Goal: Information Seeking & Learning: Find specific fact

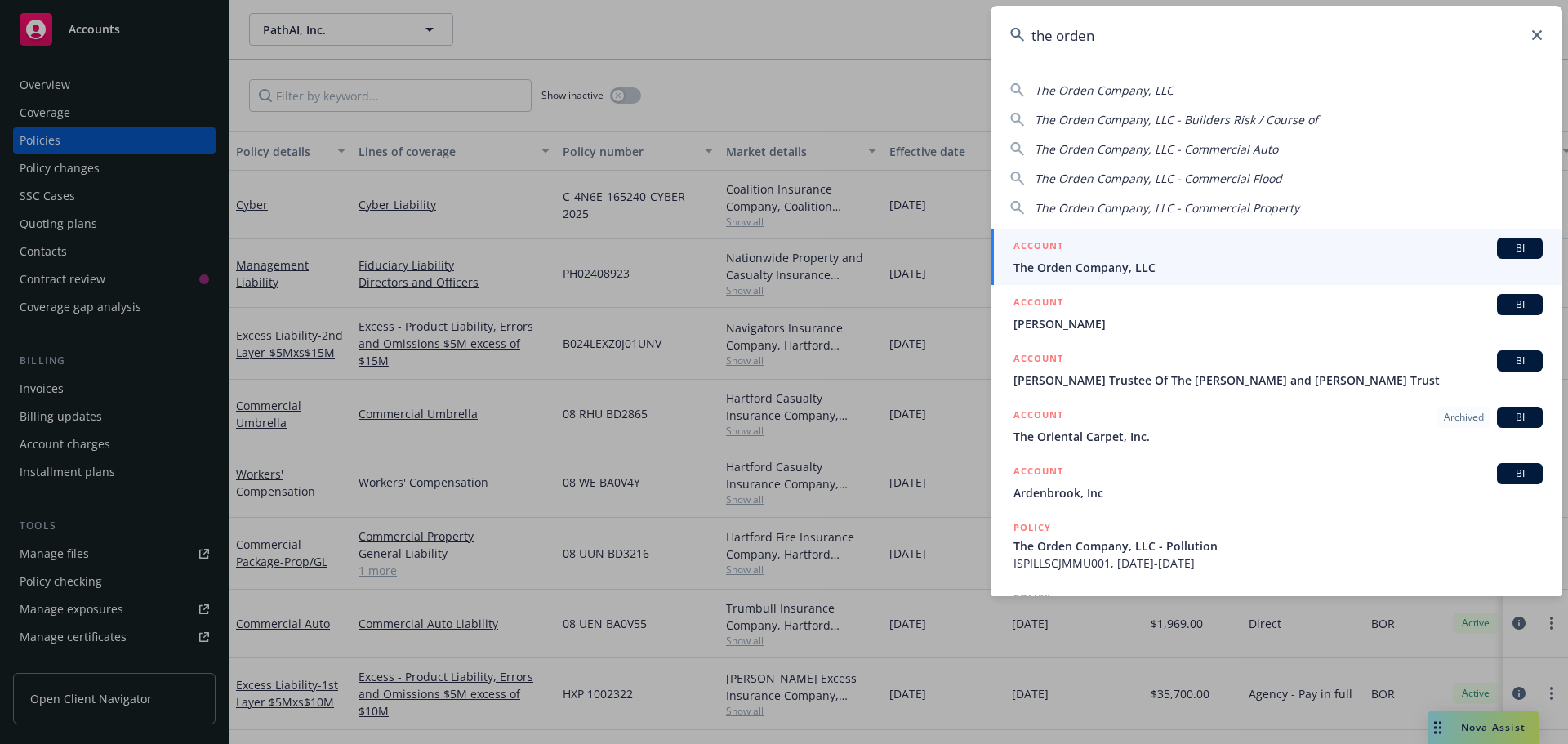
type input "the orden"
click at [1067, 264] on span "The Orden Company, LLC" at bounding box center [1279, 268] width 530 height 17
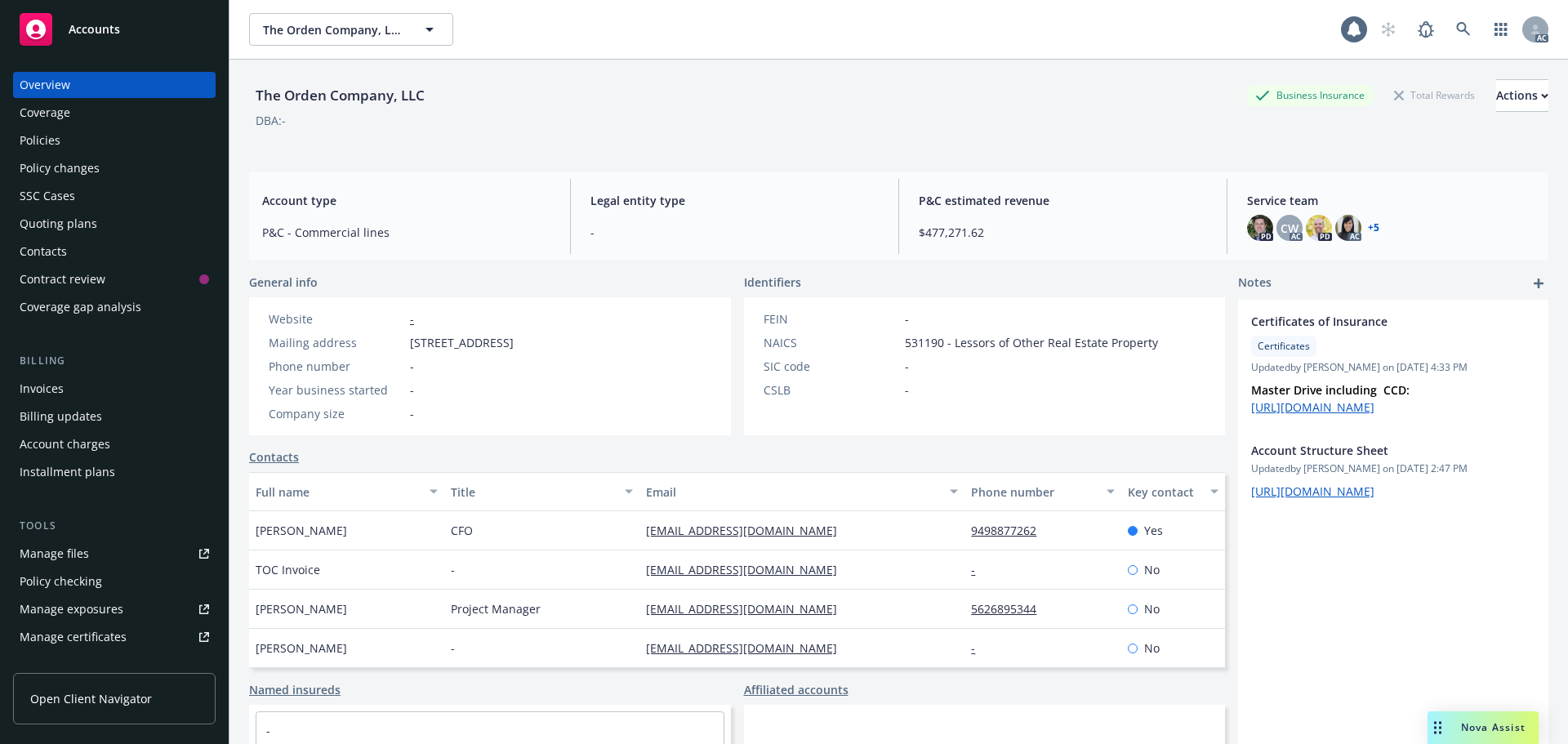
click at [39, 146] on div "Policies" at bounding box center [40, 141] width 41 height 26
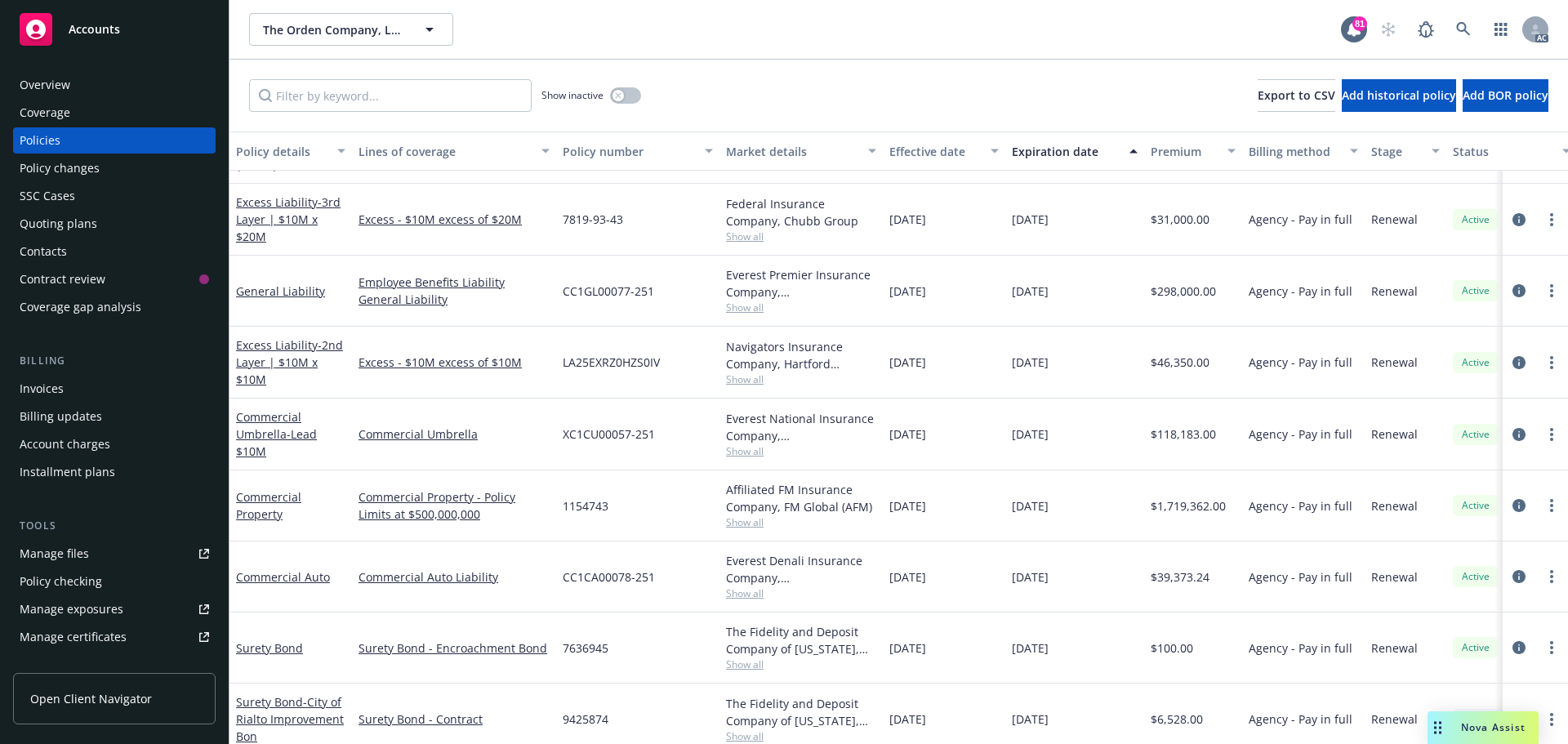
scroll to position [898, 0]
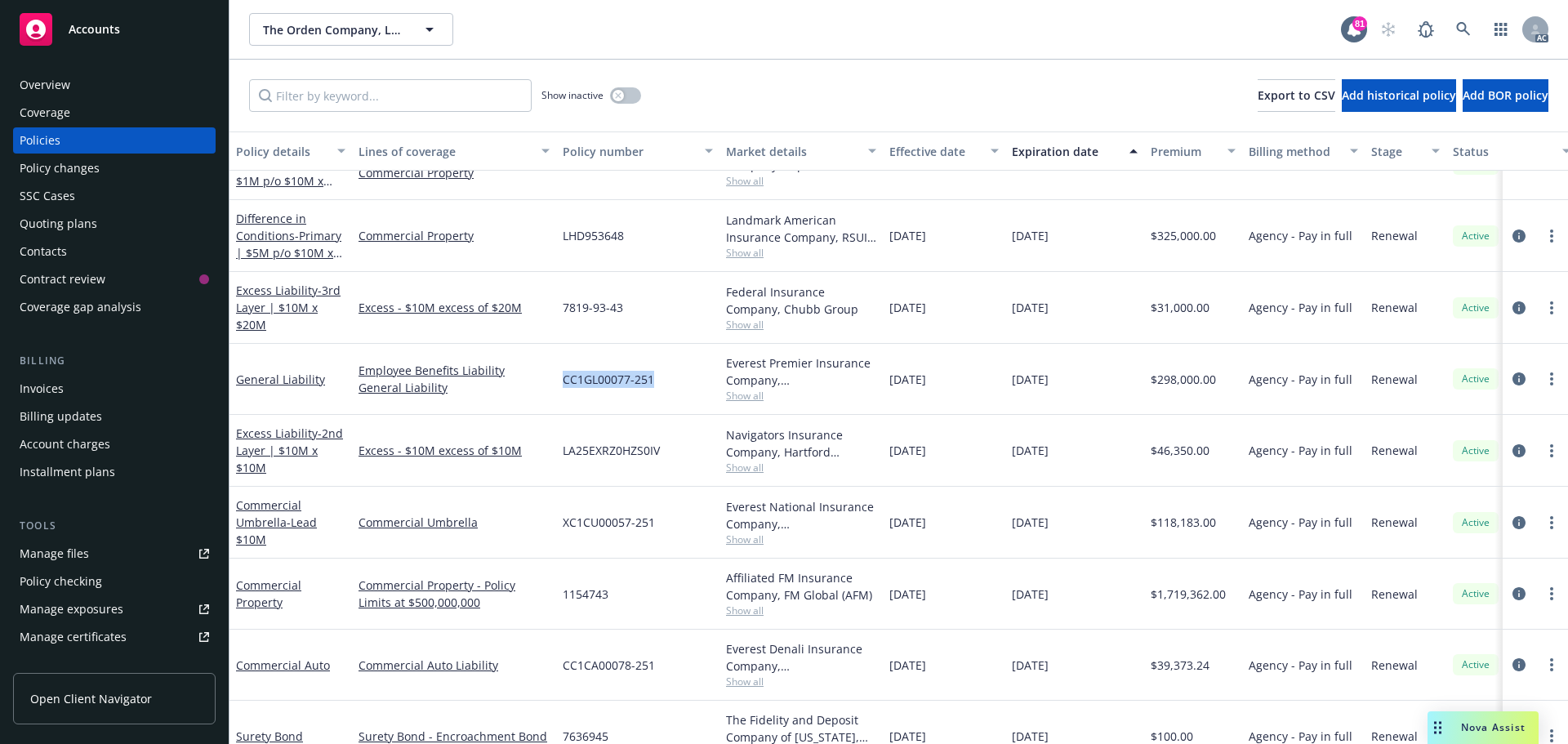
drag, startPoint x: 664, startPoint y: 381, endPoint x: 564, endPoint y: 381, distance: 100.0
click at [564, 381] on div "CC1GL00077-251" at bounding box center [637, 379] width 164 height 71
copy span "CC1GL00077-251"
click at [749, 398] on span "Show all" at bounding box center [801, 395] width 150 height 14
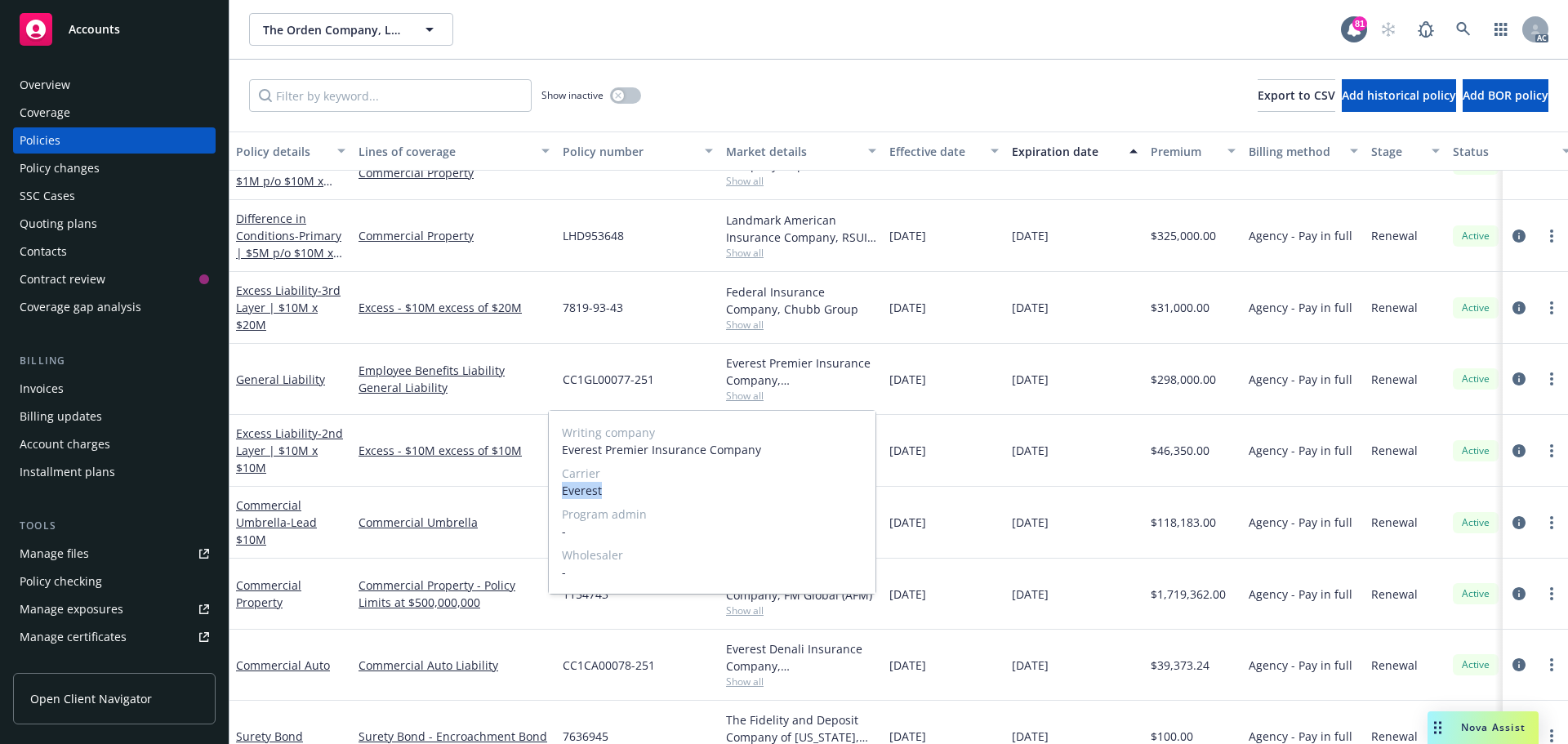
drag, startPoint x: 608, startPoint y: 487, endPoint x: 558, endPoint y: 490, distance: 50.1
click at [558, 490] on div "Writing company Everest Premier Insurance Company Carrier Everest Program admin…" at bounding box center [711, 501] width 326 height 182
copy span "Everest"
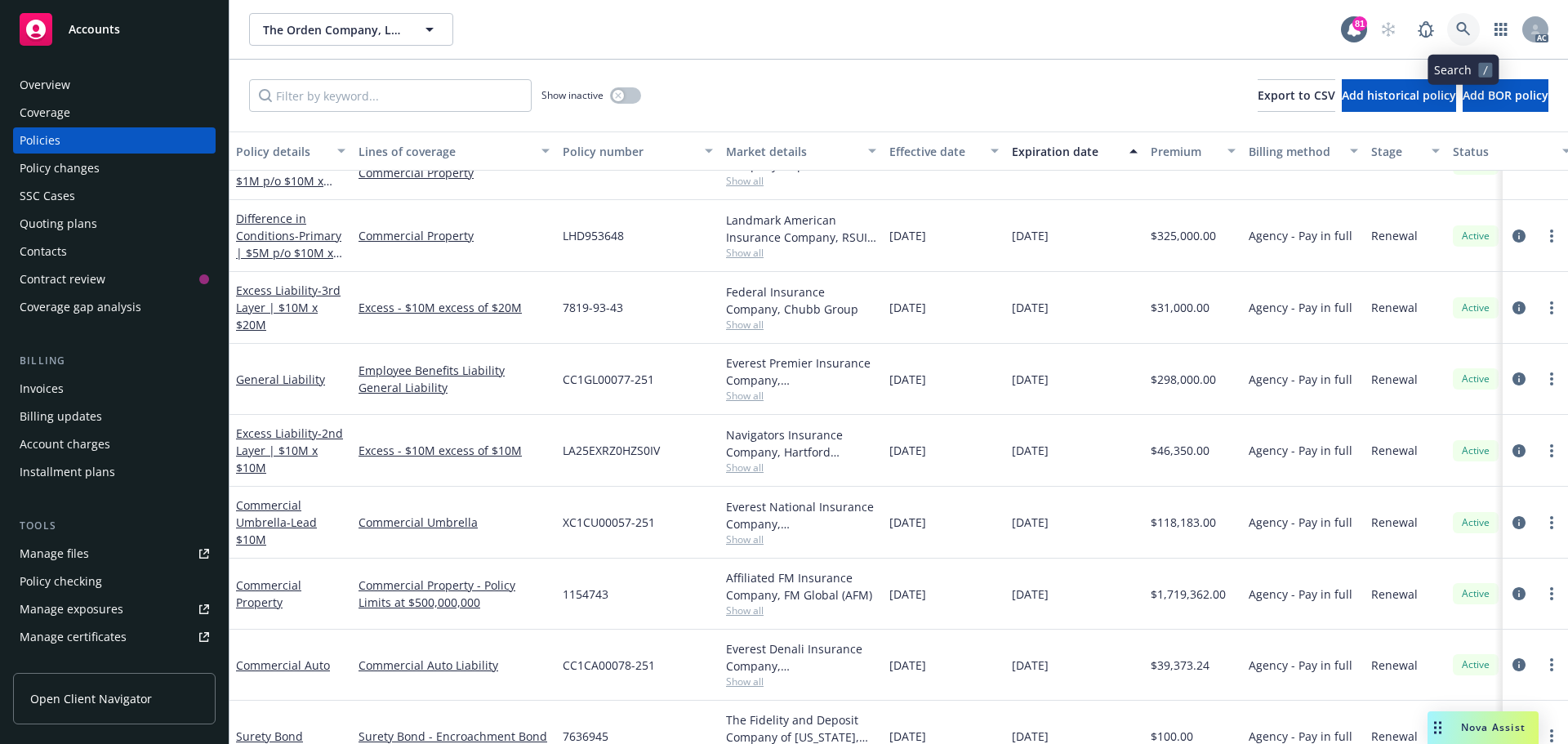
click at [1459, 22] on icon at bounding box center [1464, 29] width 15 height 15
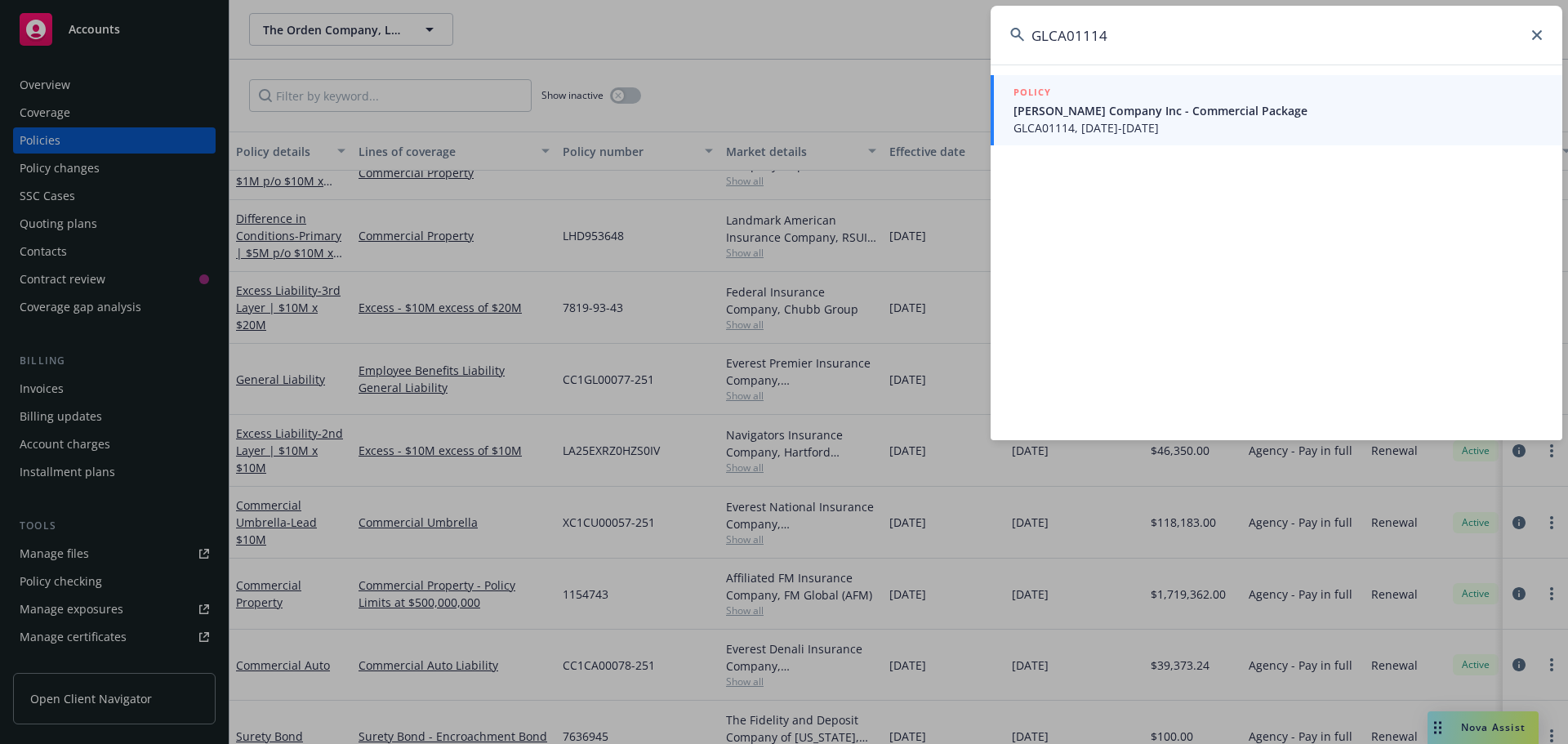
type input "GLCA01114"
click at [1117, 118] on span "[PERSON_NAME] Company Inc - Commercial Package" at bounding box center [1279, 111] width 530 height 17
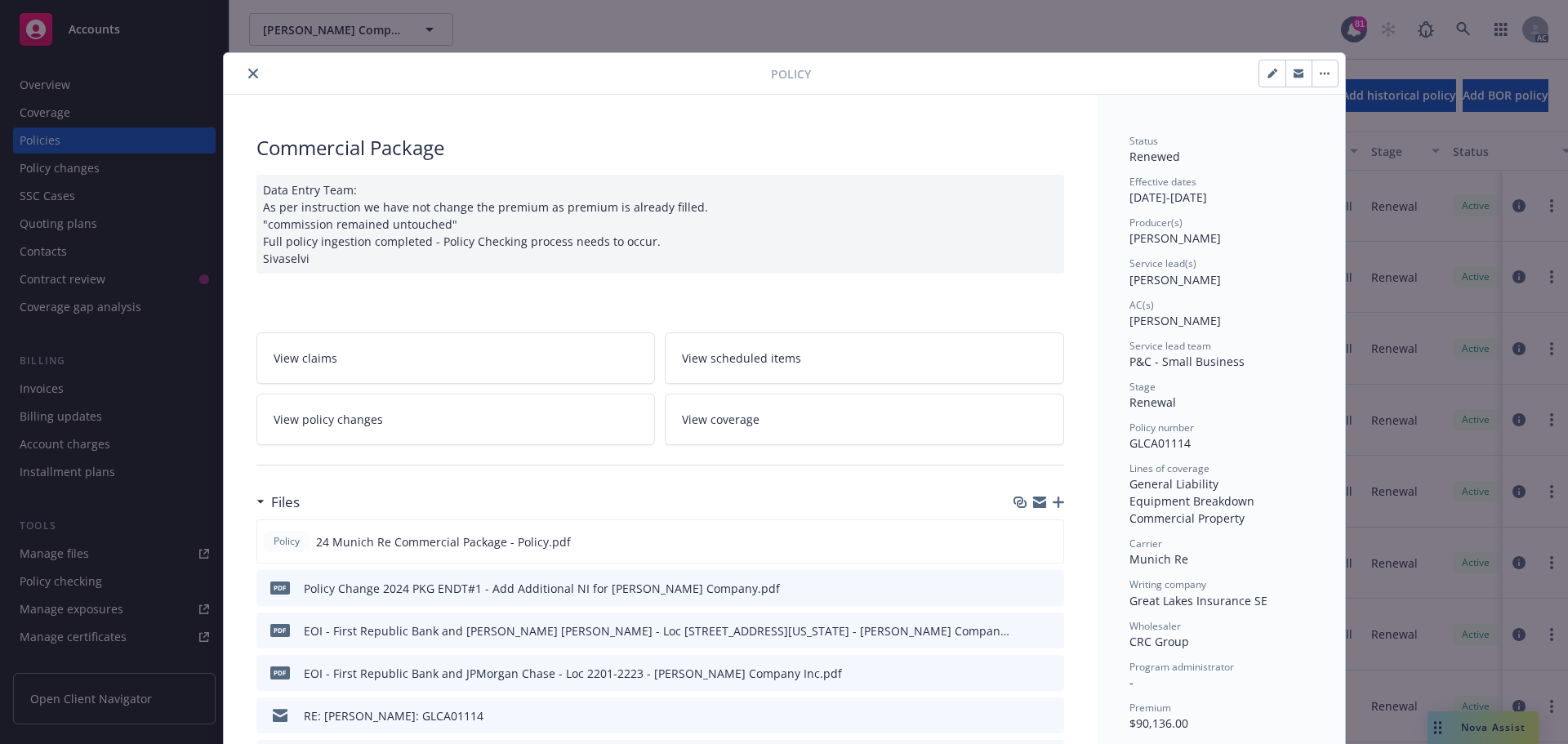
click at [249, 78] on icon "close" at bounding box center [253, 74] width 9 height 9
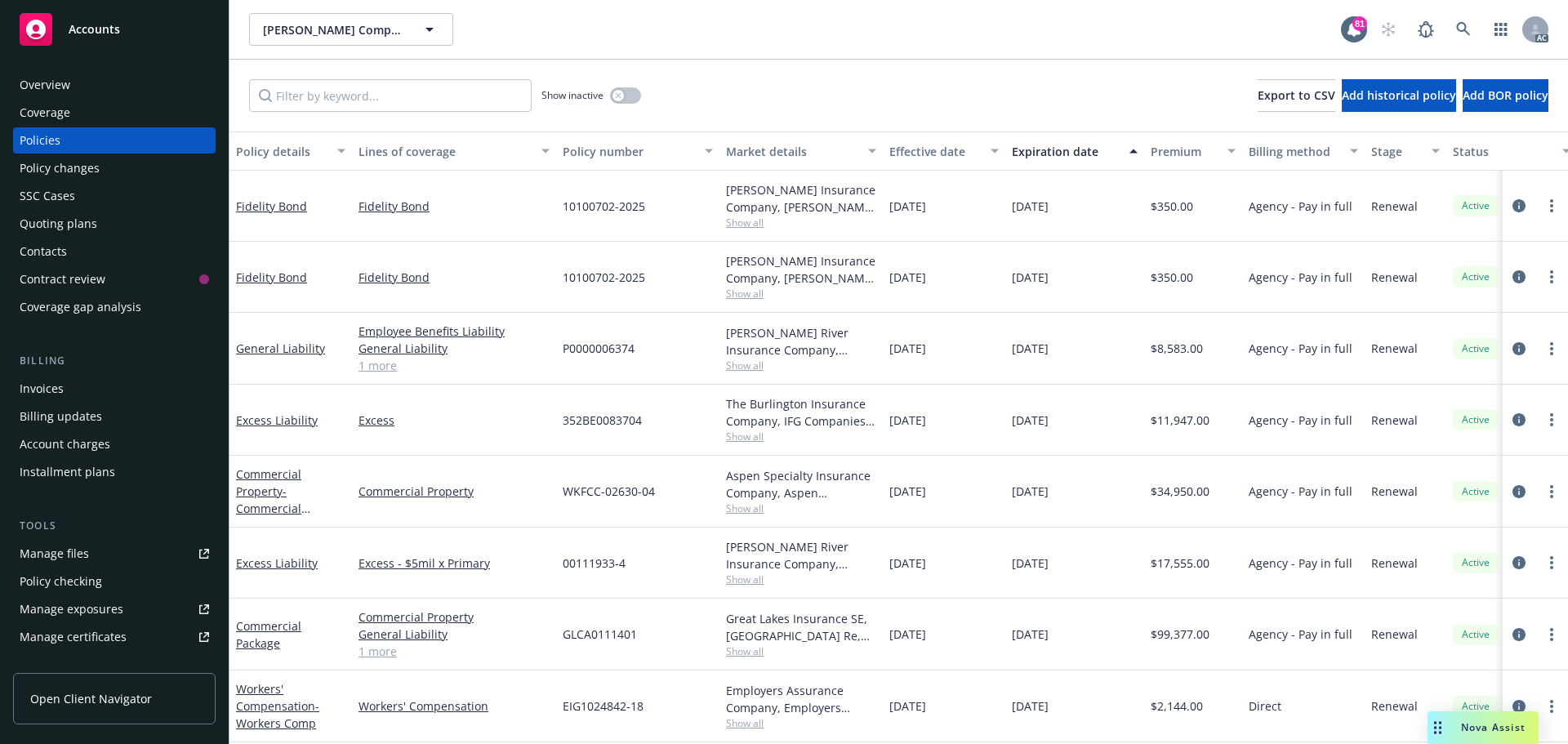
click at [386, 365] on link "1 more" at bounding box center [454, 365] width 191 height 17
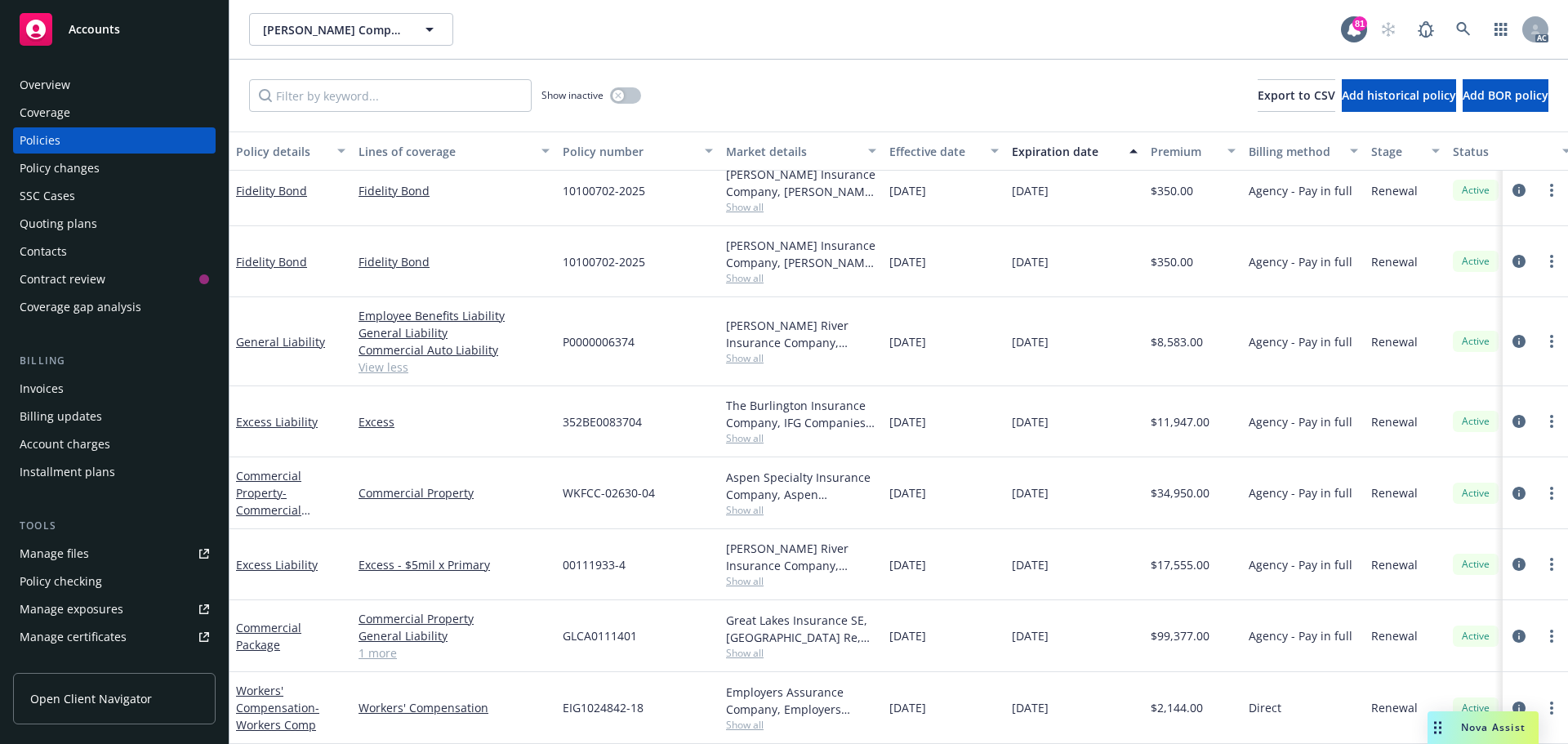
scroll to position [27, 0]
drag, startPoint x: 664, startPoint y: 481, endPoint x: 562, endPoint y: 482, distance: 102.0
click at [562, 482] on div "WKFCC-02630-04" at bounding box center [637, 493] width 164 height 72
copy span "WKFCC-02630-04"
click at [749, 503] on span "Show all" at bounding box center [801, 510] width 150 height 14
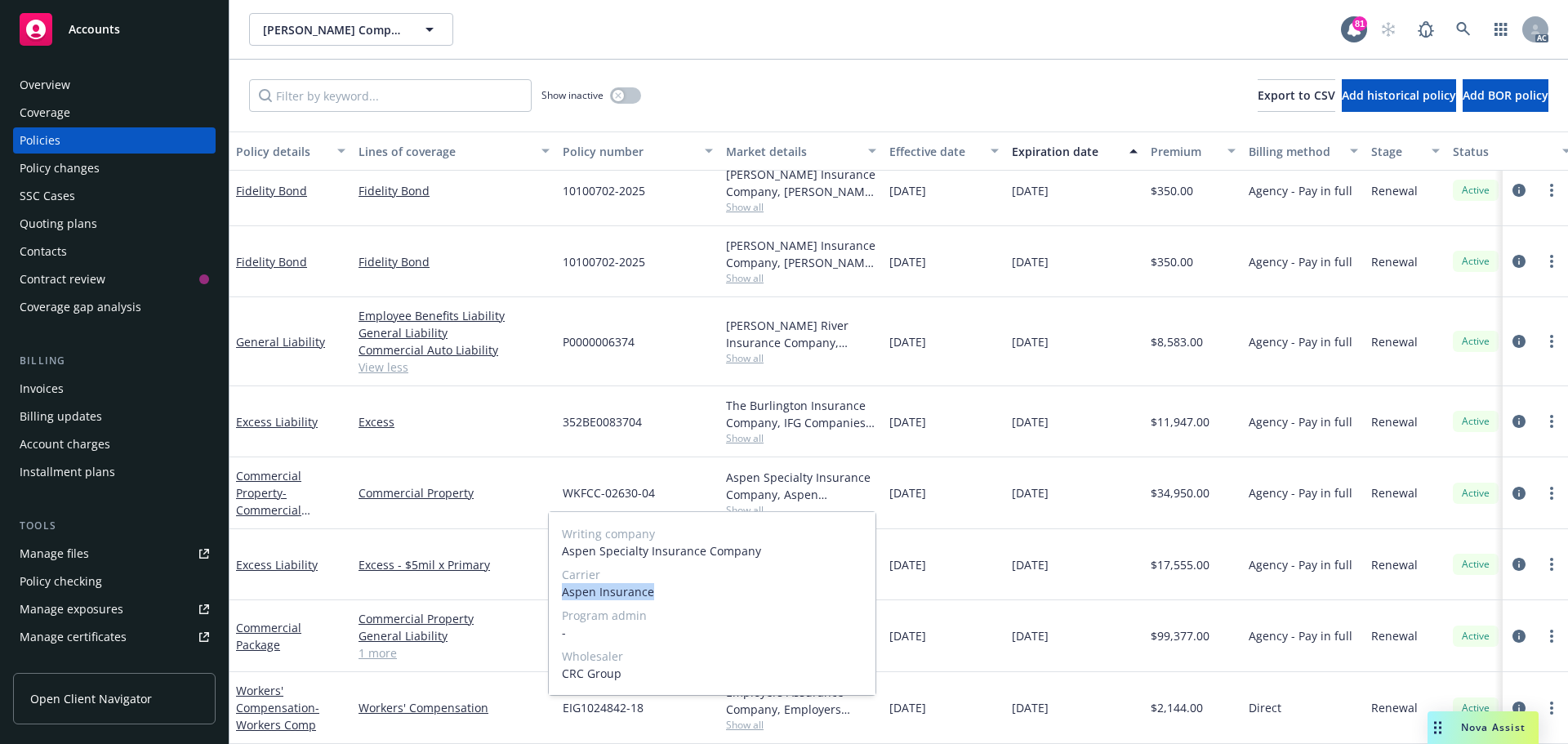
drag, startPoint x: 660, startPoint y: 594, endPoint x: 564, endPoint y: 596, distance: 96.0
click at [564, 596] on span "Aspen Insurance" at bounding box center [712, 592] width 301 height 17
copy span "Aspen Insurance"
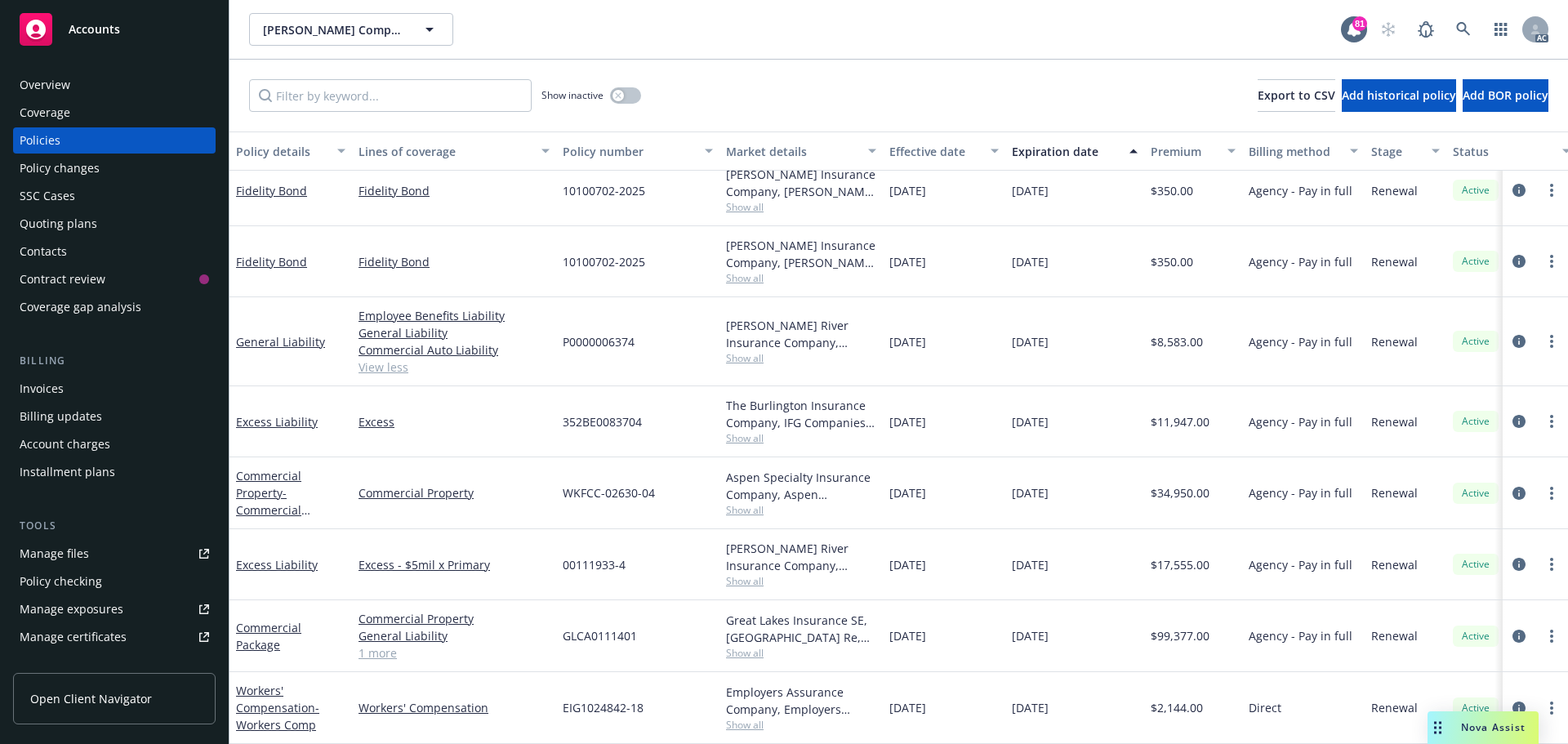
click at [648, 458] on div "WKFCC-02630-04" at bounding box center [637, 493] width 164 height 72
drag, startPoint x: 643, startPoint y: 621, endPoint x: 557, endPoint y: 621, distance: 86.0
click at [557, 621] on div "GLCA0111401" at bounding box center [637, 636] width 164 height 72
copy span "GLCA0111401"
click at [742, 646] on span "Show all" at bounding box center [801, 652] width 150 height 14
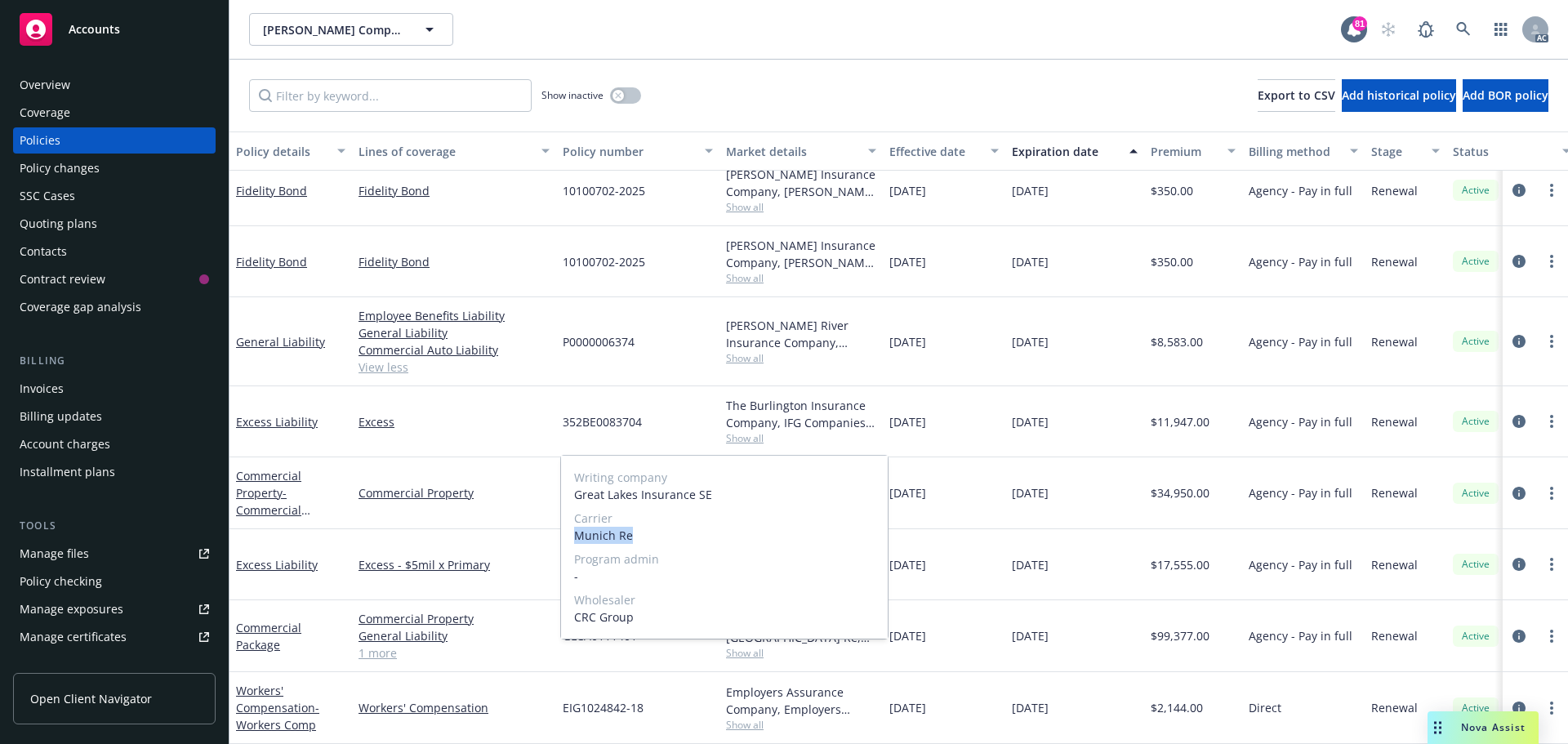
drag, startPoint x: 642, startPoint y: 534, endPoint x: 569, endPoint y: 536, distance: 73.0
click at [569, 536] on div "Writing company Great Lakes Insurance SE Carrier Munich Re Program admin - Whol…" at bounding box center [723, 546] width 326 height 182
copy span "Munich Re"
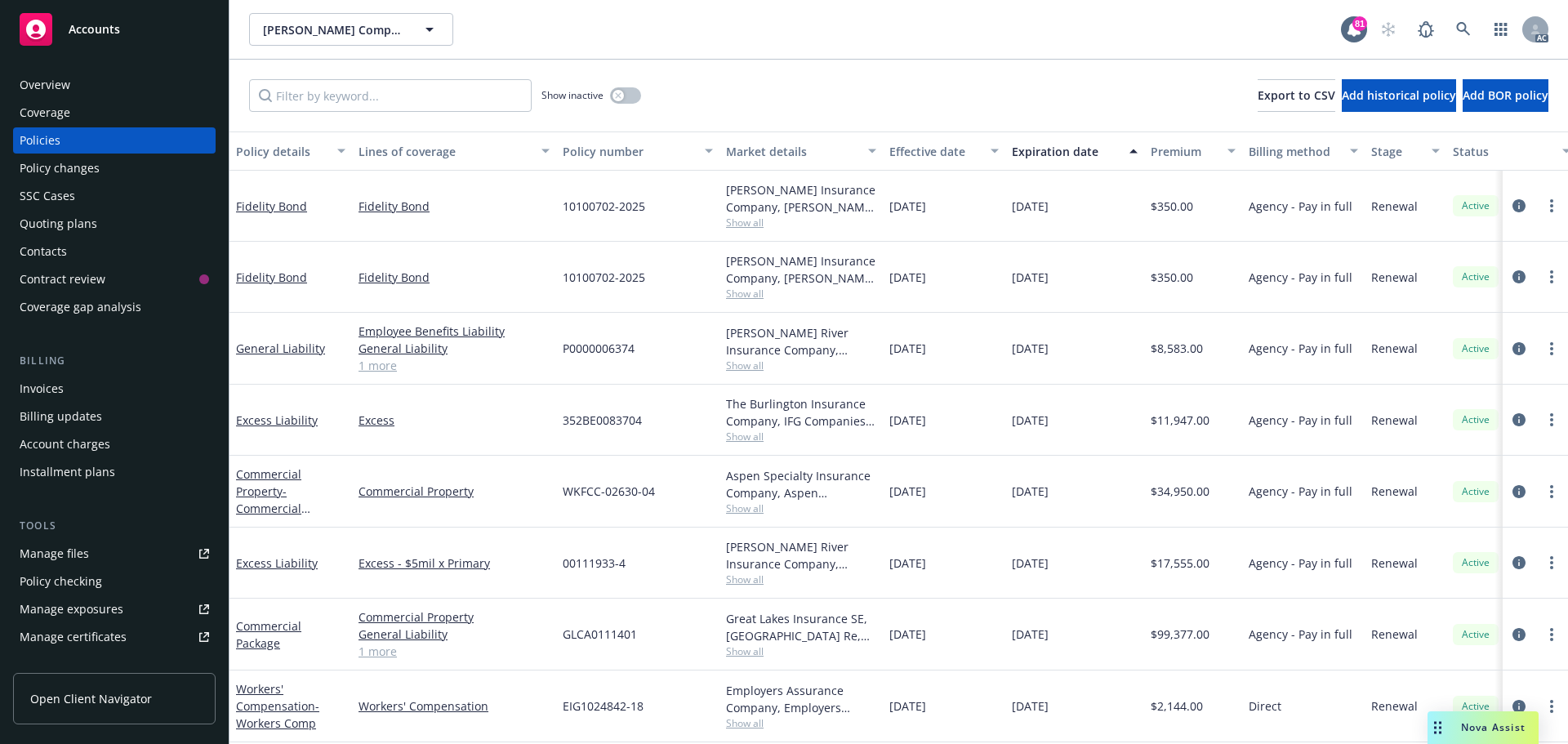
scroll to position [10, 0]
click at [1471, 26] on link at bounding box center [1463, 29] width 33 height 33
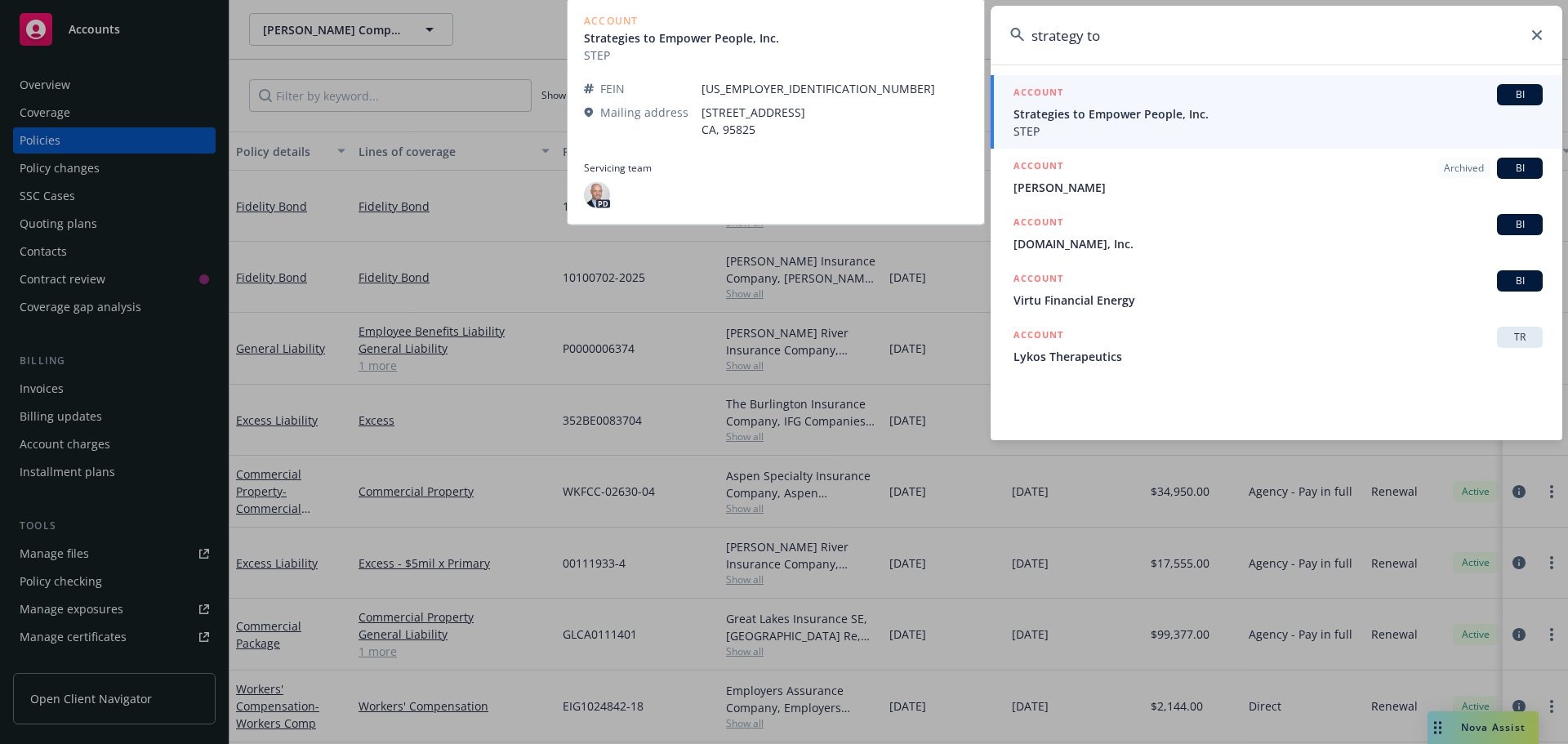
type input "strategy to"
click at [1249, 85] on div "ACCOUNT BI" at bounding box center [1279, 95] width 530 height 21
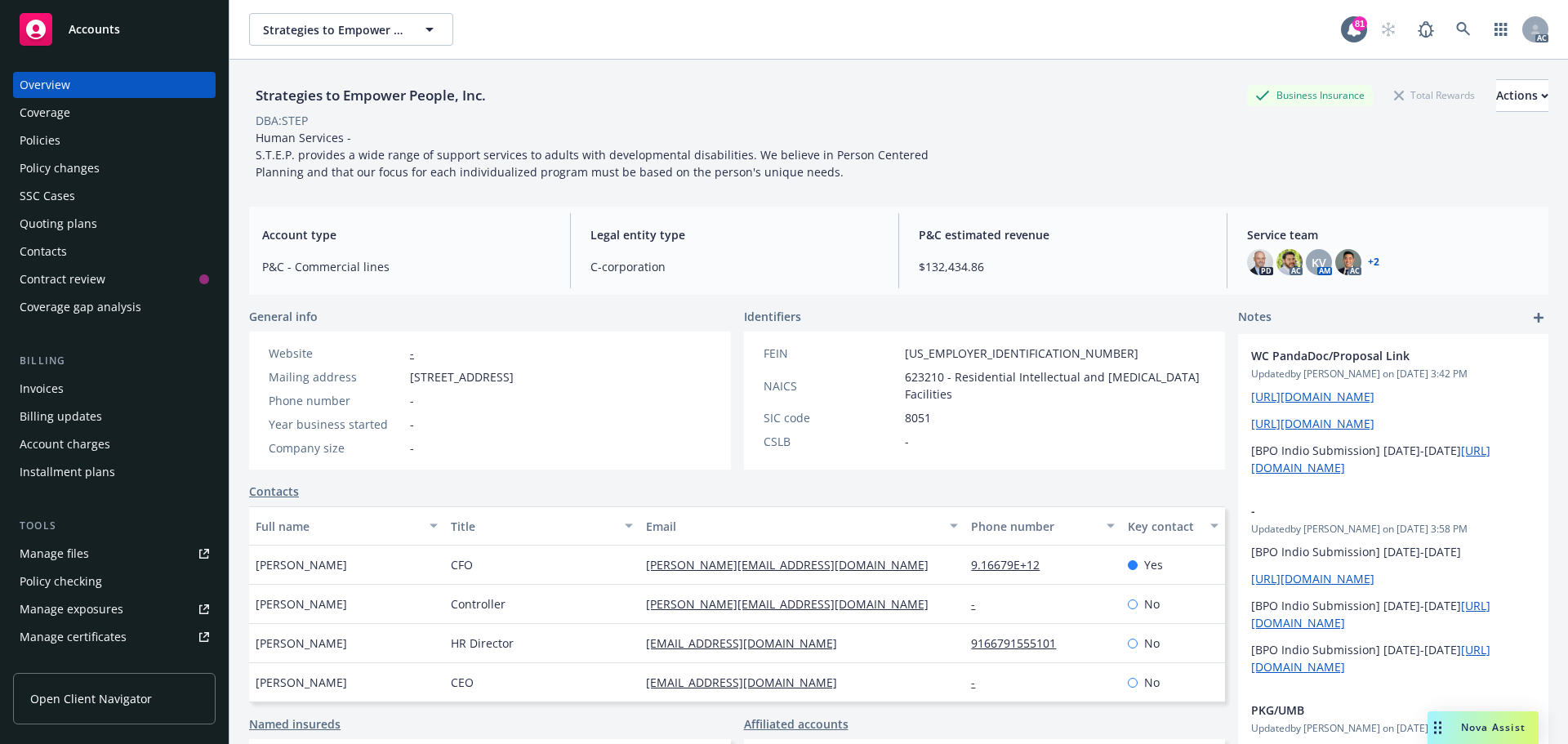
click at [87, 137] on div "Policies" at bounding box center [114, 141] width 189 height 26
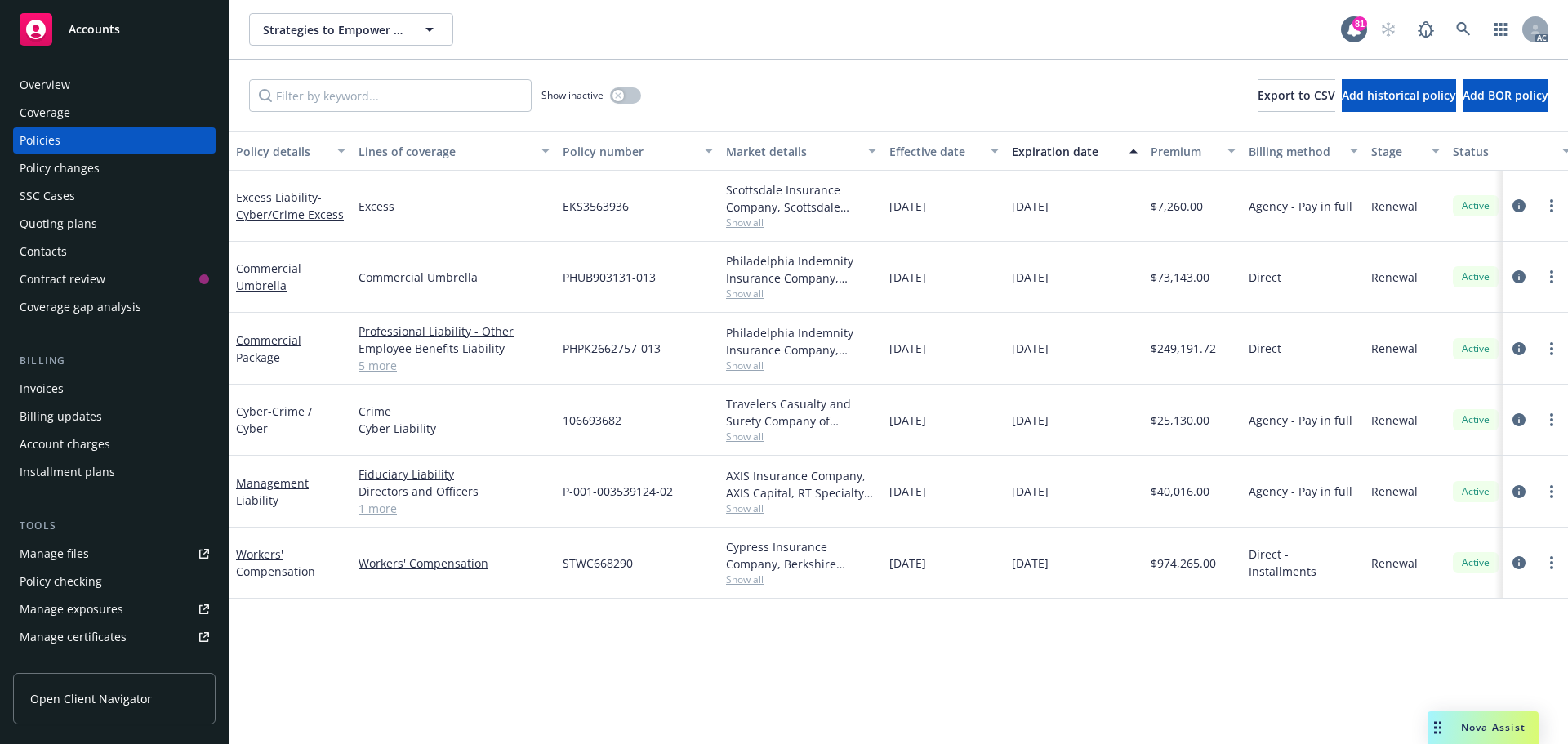
click at [371, 364] on link "5 more" at bounding box center [454, 365] width 191 height 17
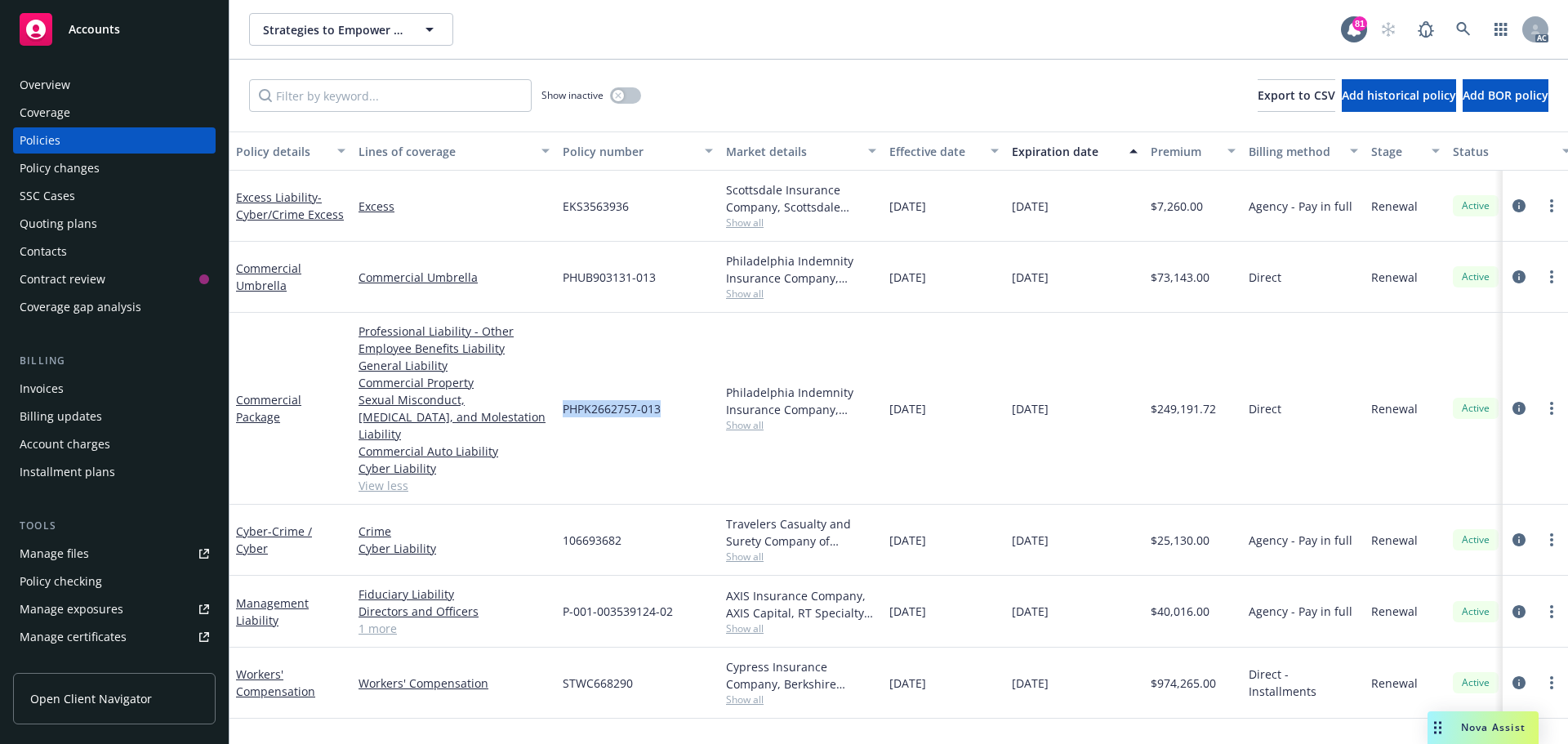
drag, startPoint x: 663, startPoint y: 400, endPoint x: 566, endPoint y: 401, distance: 97.0
click at [566, 401] on div "PHPK2662757-013" at bounding box center [637, 408] width 164 height 192
click at [601, 444] on div "PHPK2662757-013" at bounding box center [637, 408] width 164 height 192
drag, startPoint x: 674, startPoint y: 597, endPoint x: 555, endPoint y: 599, distance: 119.0
click at [555, 599] on div "Management Liability Fiduciary Liability Directors and Officers Employment Prac…" at bounding box center [1018, 612] width 1577 height 72
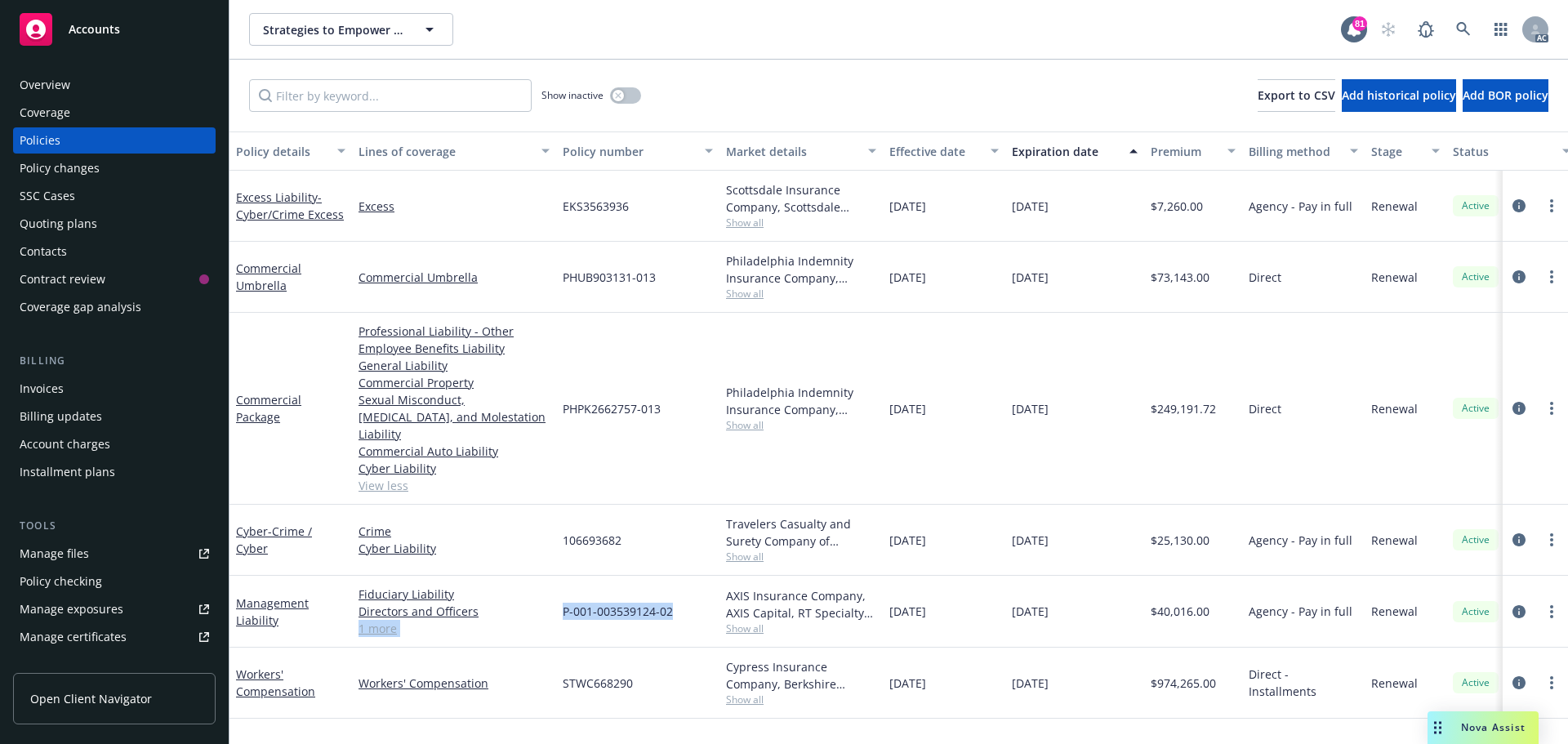
drag, startPoint x: 578, startPoint y: 591, endPoint x: 620, endPoint y: 604, distance: 44.0
click at [547, 602] on link "Directors and Officers" at bounding box center [454, 611] width 191 height 17
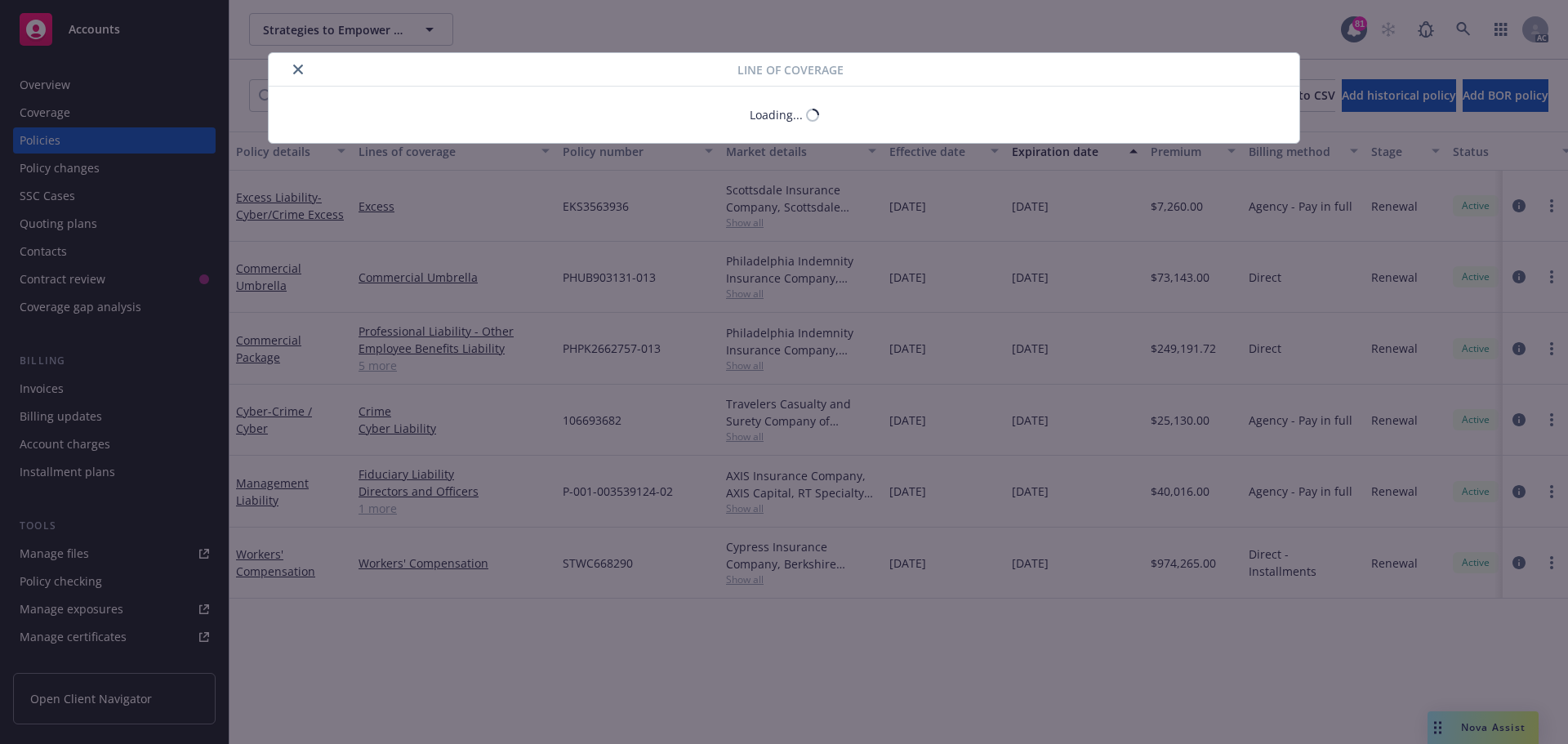
click at [675, 595] on div "Line of coverage Loading..." at bounding box center [784, 372] width 1568 height 744
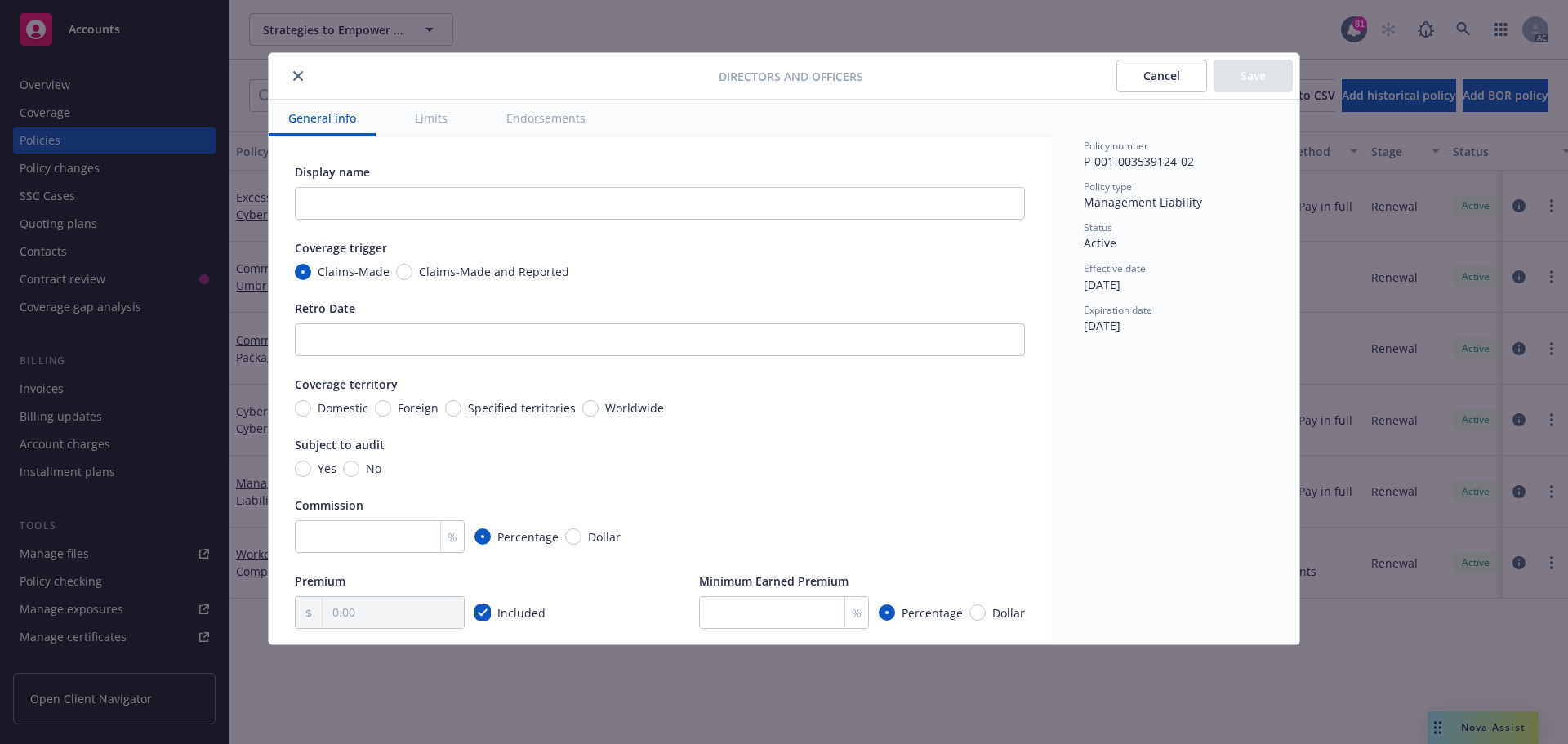
click at [298, 76] on icon "close" at bounding box center [298, 76] width 9 height 9
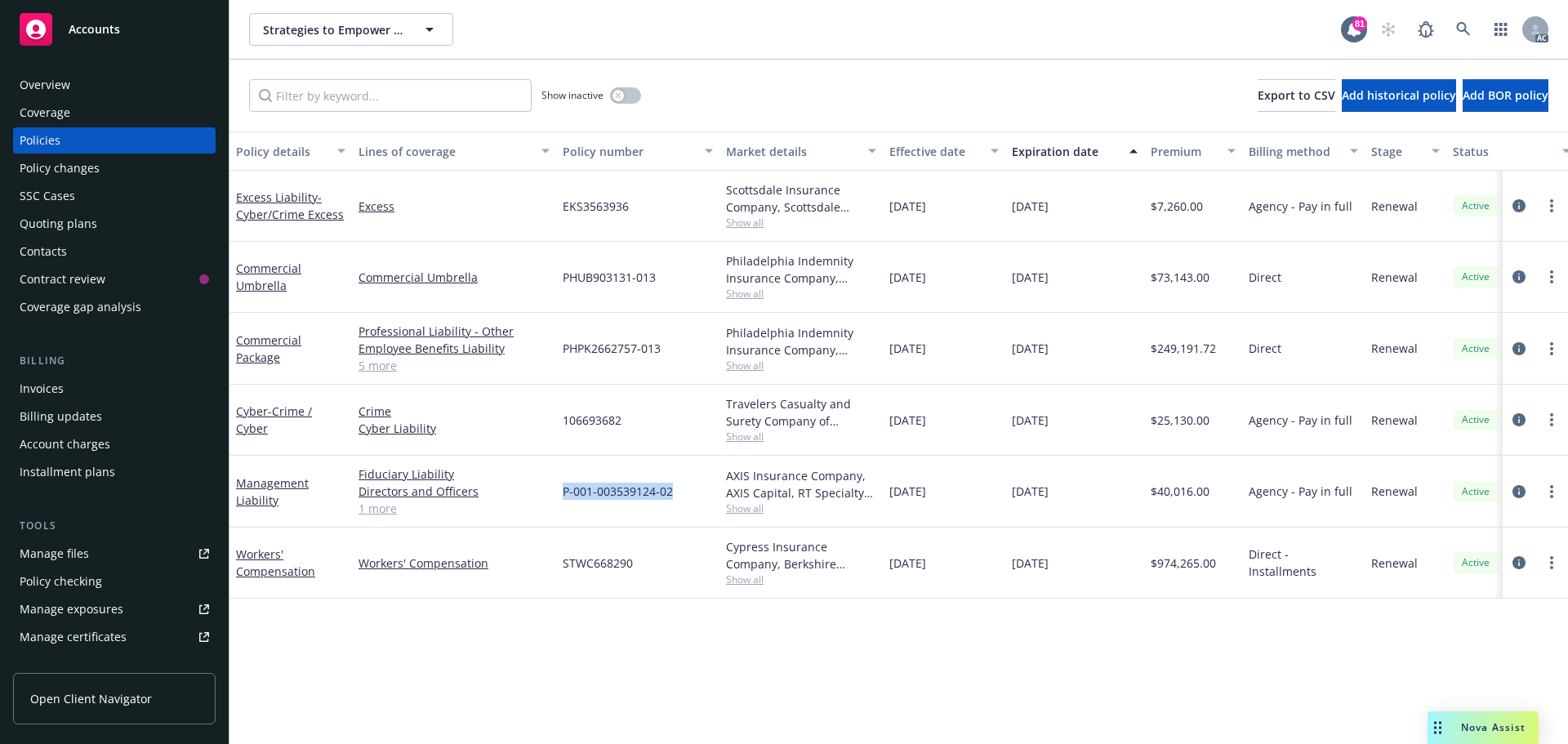
drag, startPoint x: 643, startPoint y: 491, endPoint x: 564, endPoint y: 491, distance: 79.0
click at [564, 491] on span "P-001-003539124-02" at bounding box center [618, 491] width 111 height 17
copy span "P-001-003539124-02"
click at [743, 507] on span "Show all" at bounding box center [801, 508] width 150 height 14
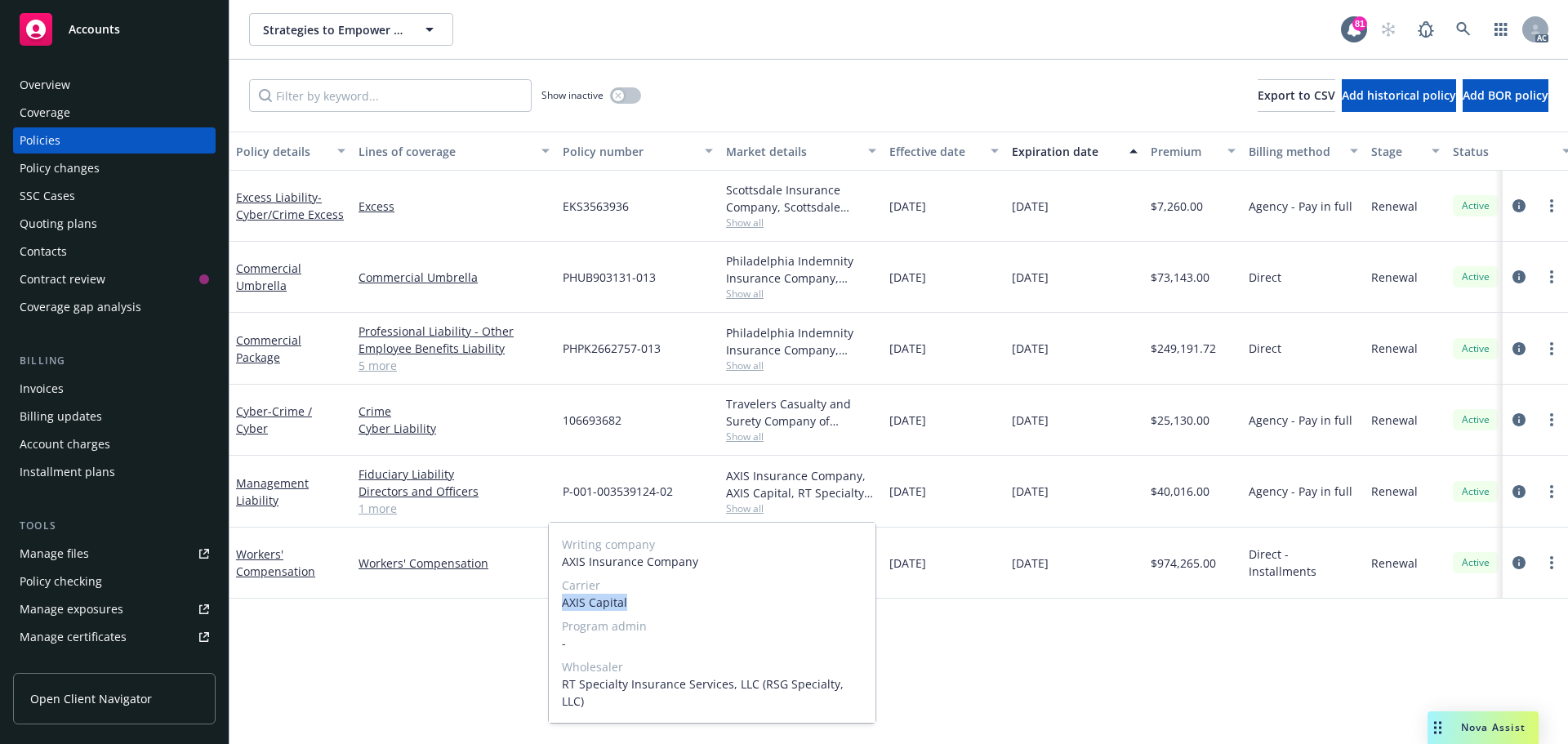
drag, startPoint x: 632, startPoint y: 603, endPoint x: 560, endPoint y: 604, distance: 72.0
click at [560, 604] on div "Writing company AXIS Insurance Company Carrier AXIS Capital Program admin - Who…" at bounding box center [711, 623] width 326 height 200
copy span "AXIS Capital"
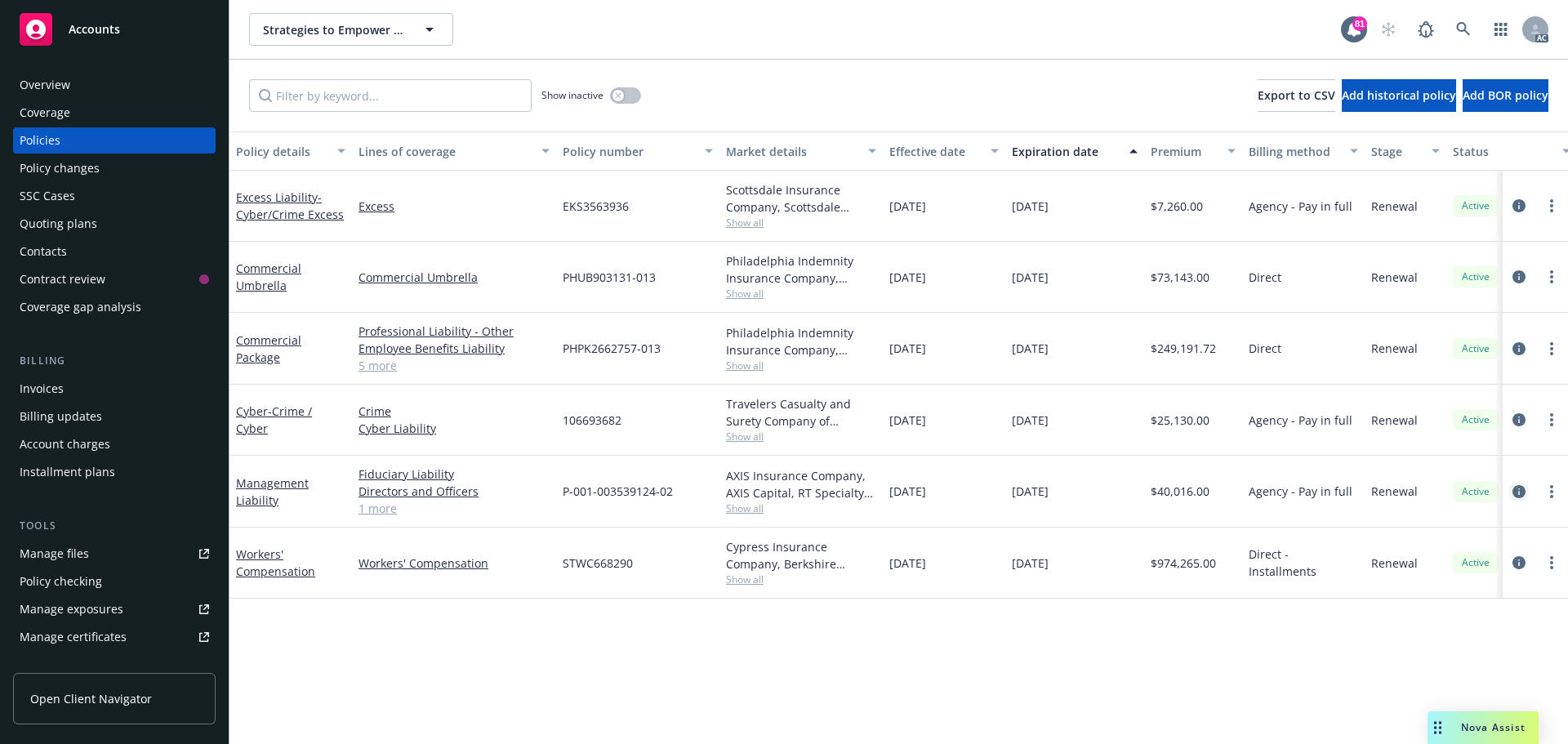
click at [1514, 494] on icon "circleInformation" at bounding box center [1520, 492] width 13 height 13
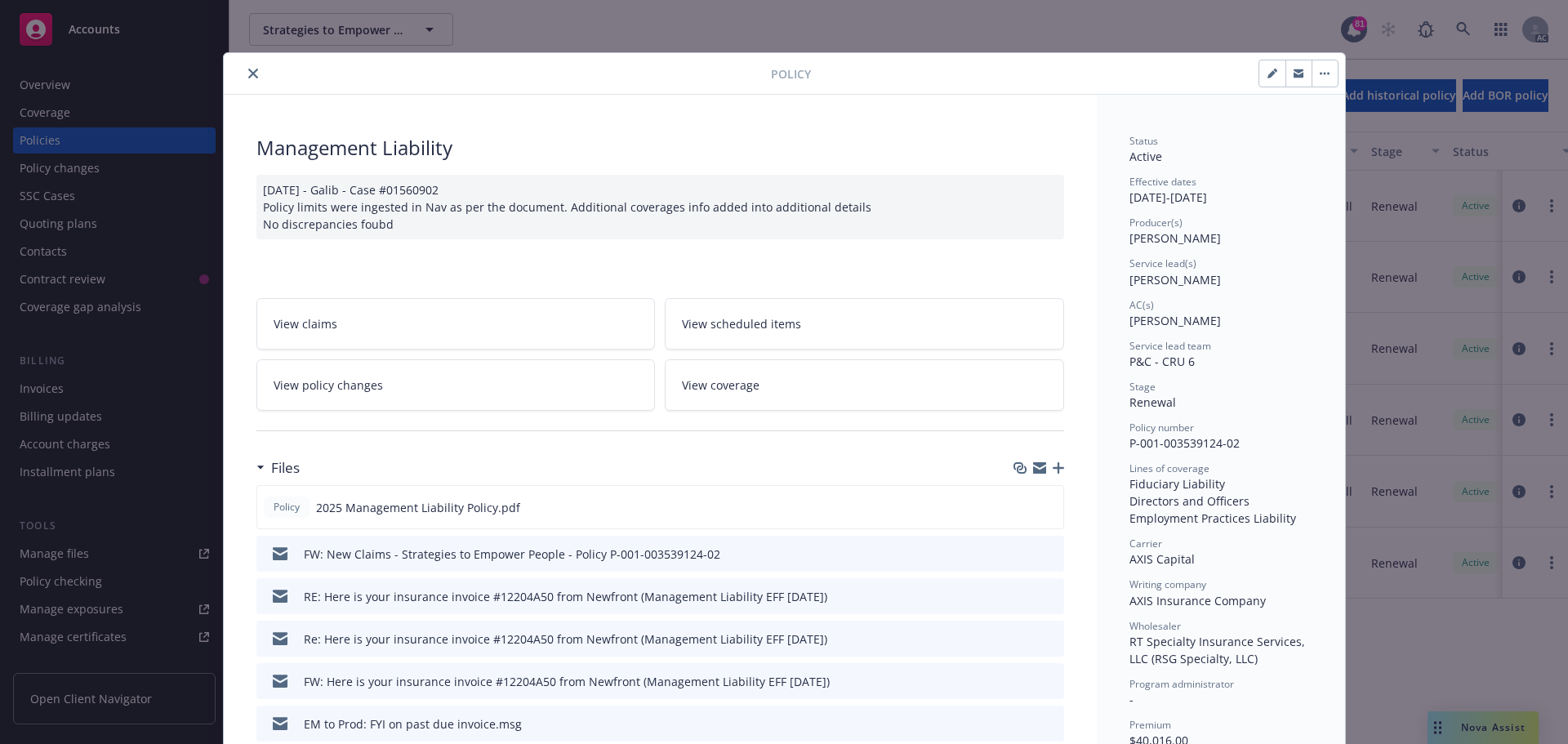
click at [243, 68] on button "close" at bounding box center [253, 73] width 20 height 20
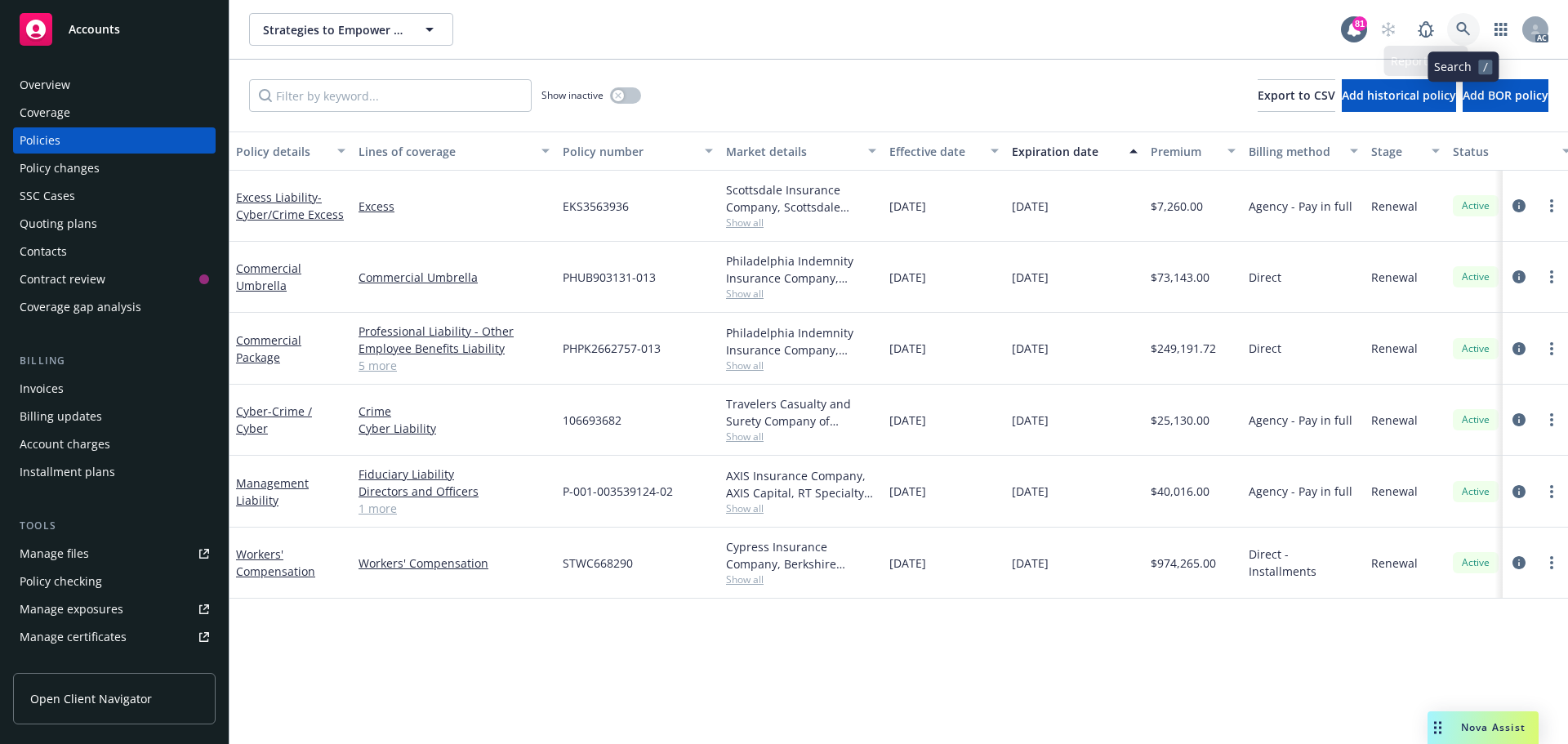
click at [1459, 22] on icon at bounding box center [1464, 29] width 15 height 15
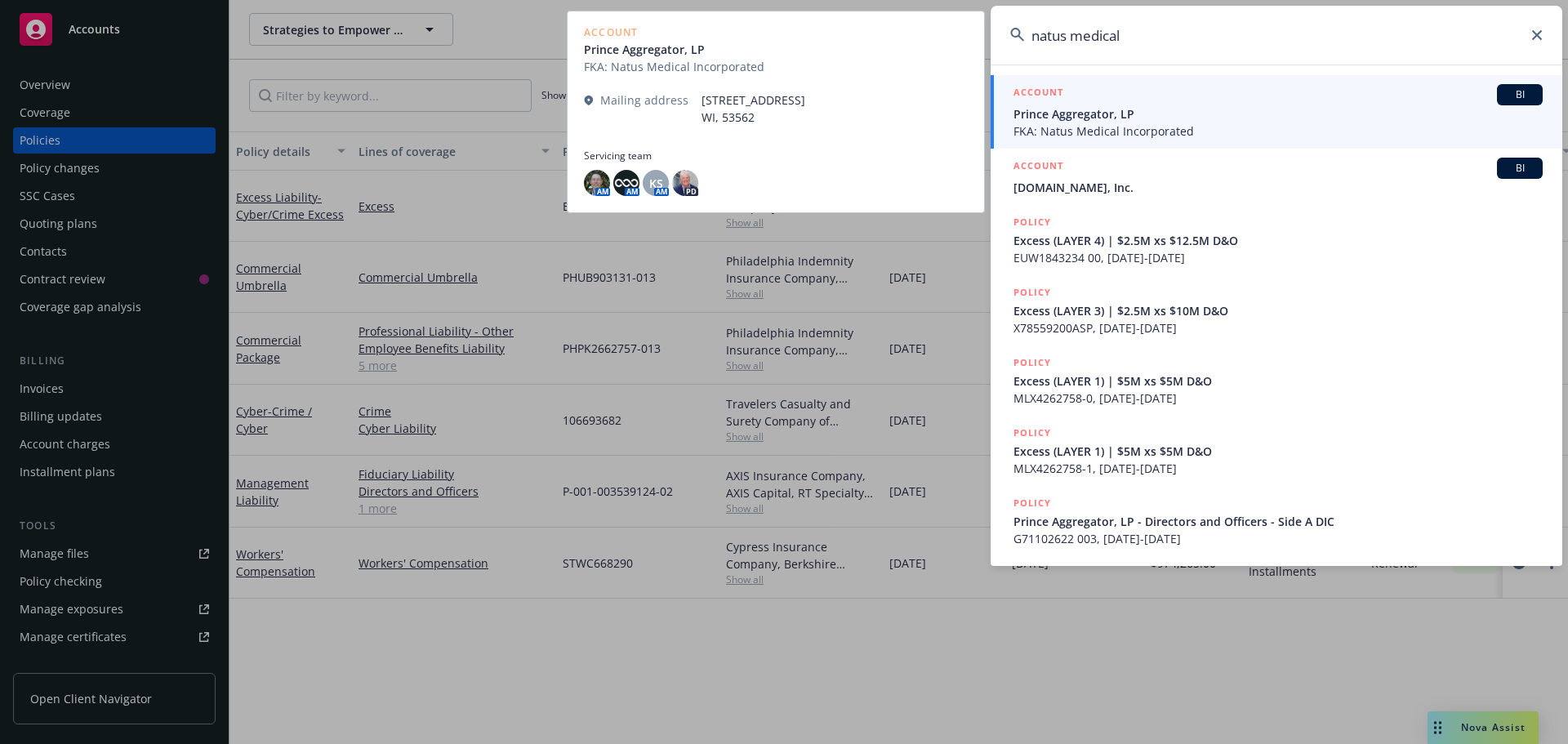
type input "natus medical"
click at [1117, 126] on span "FKA: Natus Medical Incorporated" at bounding box center [1279, 131] width 530 height 17
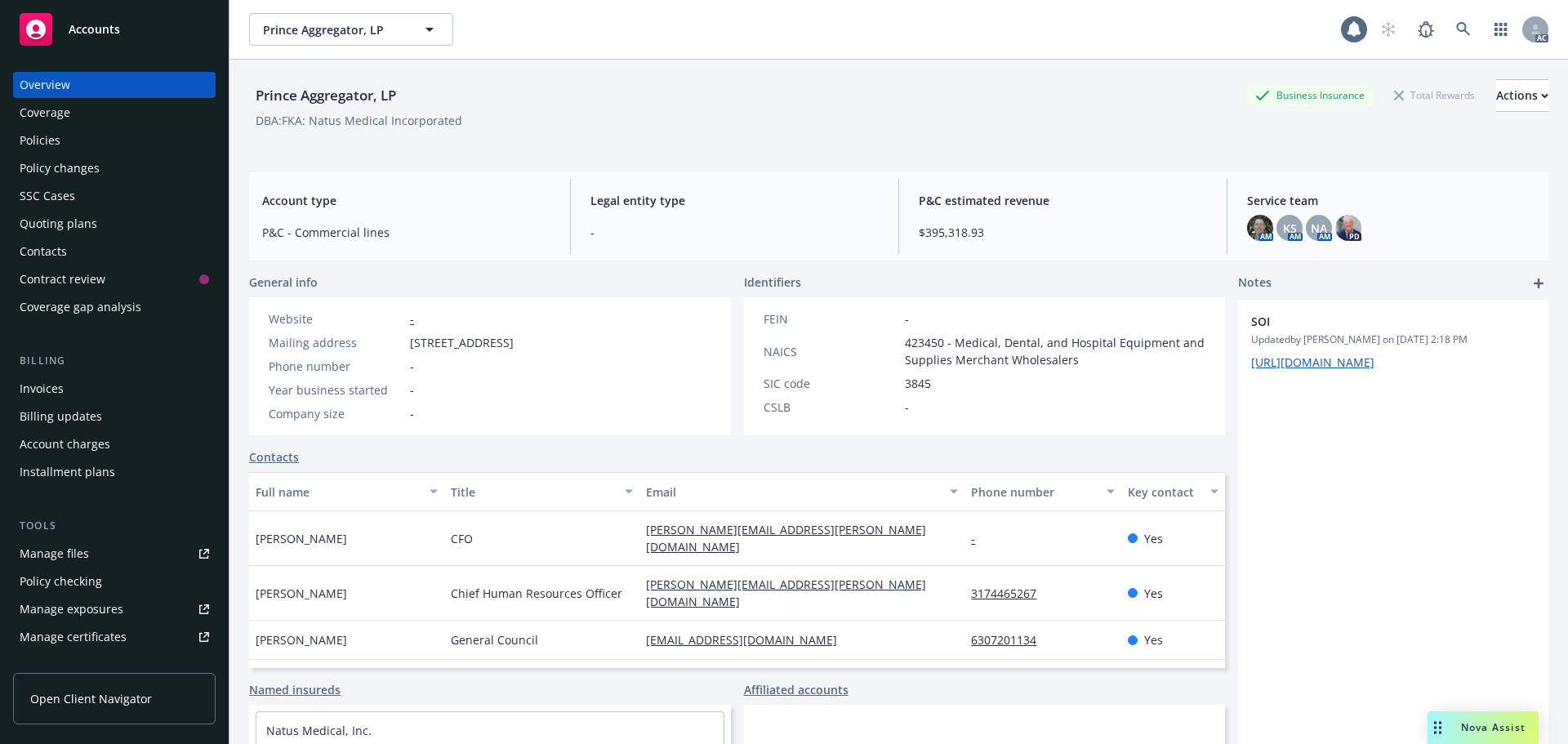
click at [39, 144] on div "Policies" at bounding box center [40, 141] width 41 height 26
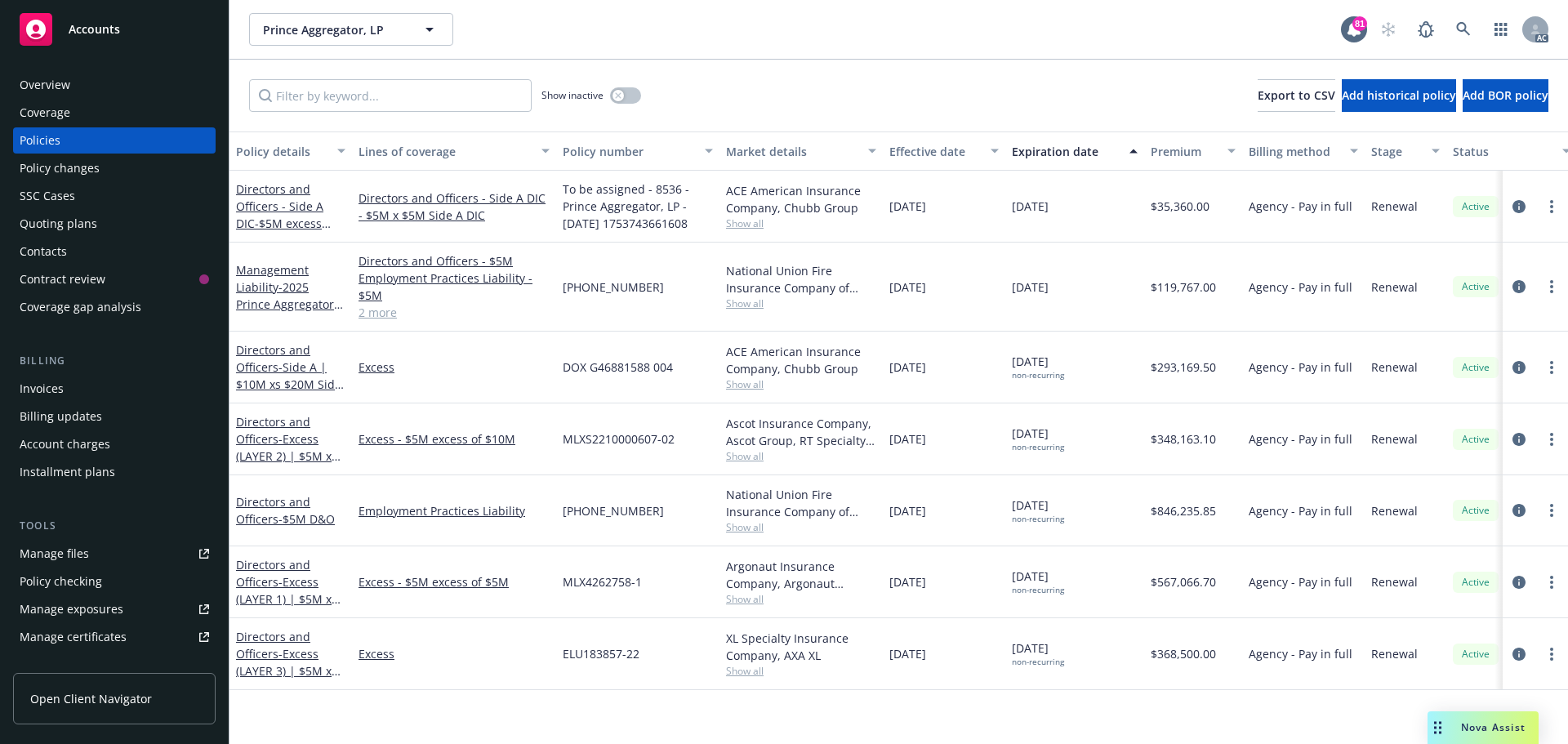
click at [123, 78] on div "Overview" at bounding box center [114, 85] width 189 height 26
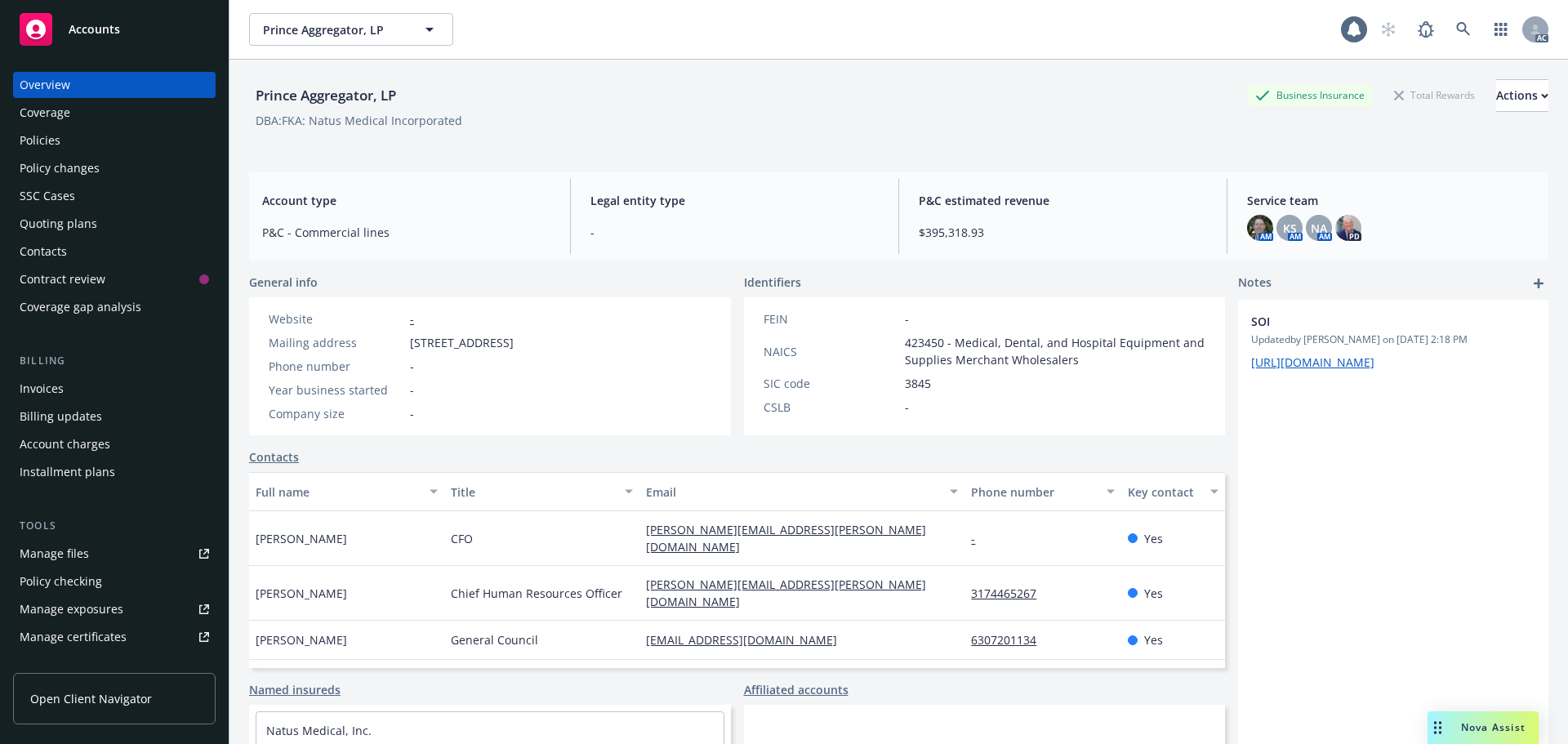
click at [102, 148] on div "Policies" at bounding box center [114, 141] width 189 height 26
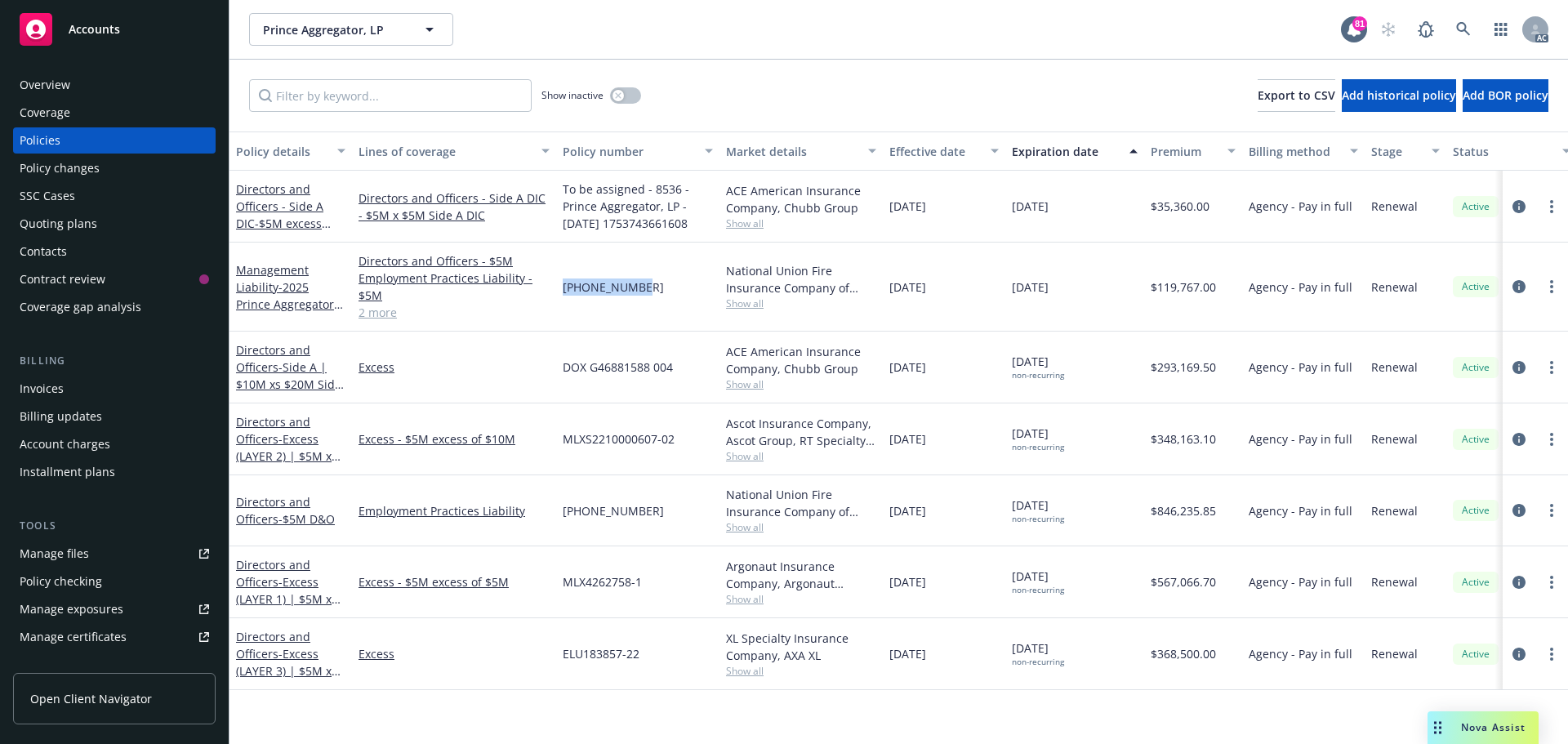
drag, startPoint x: 636, startPoint y: 290, endPoint x: 563, endPoint y: 291, distance: 73.0
click at [563, 291] on div "[PHONE_NUMBER]" at bounding box center [637, 287] width 164 height 89
copy span "[PHONE_NUMBER]"
click at [752, 308] on span "Show all" at bounding box center [801, 303] width 150 height 14
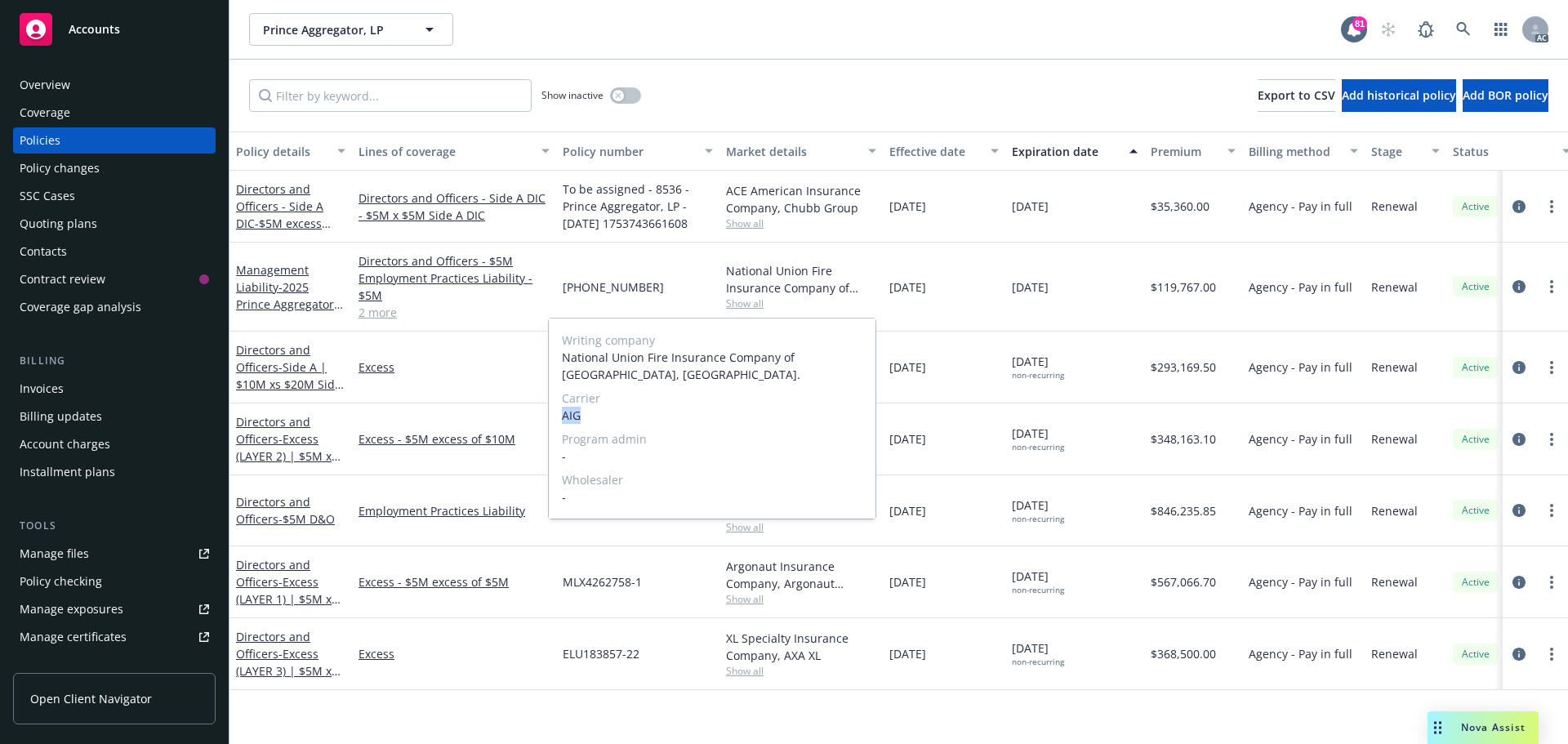
drag, startPoint x: 587, startPoint y: 416, endPoint x: 563, endPoint y: 418, distance: 24.1
click at [563, 418] on span "AIG" at bounding box center [712, 415] width 301 height 17
copy span "AIG"
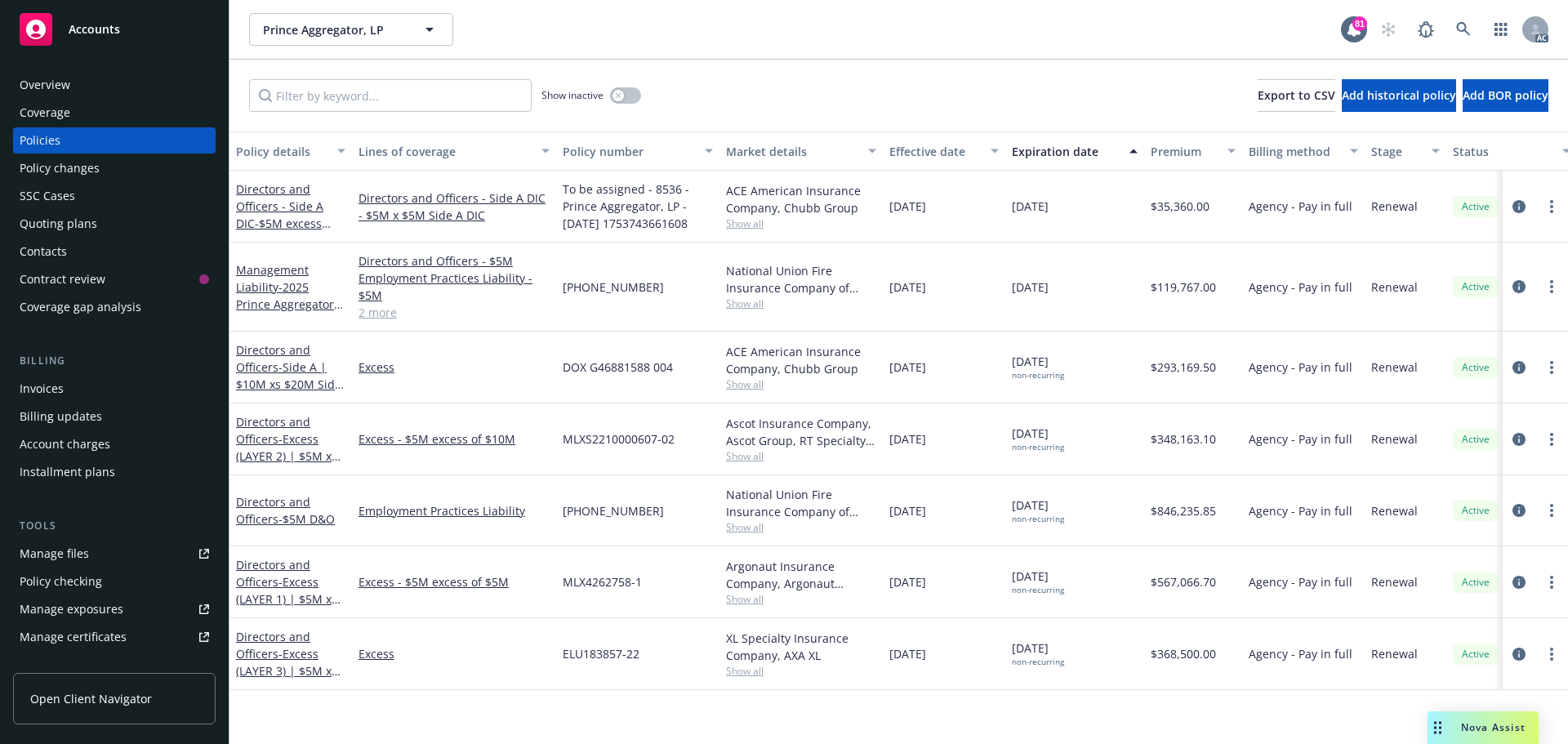
click at [756, 299] on span "Show all" at bounding box center [801, 303] width 150 height 14
click at [1519, 206] on icon "circleInformation" at bounding box center [1520, 207] width 13 height 13
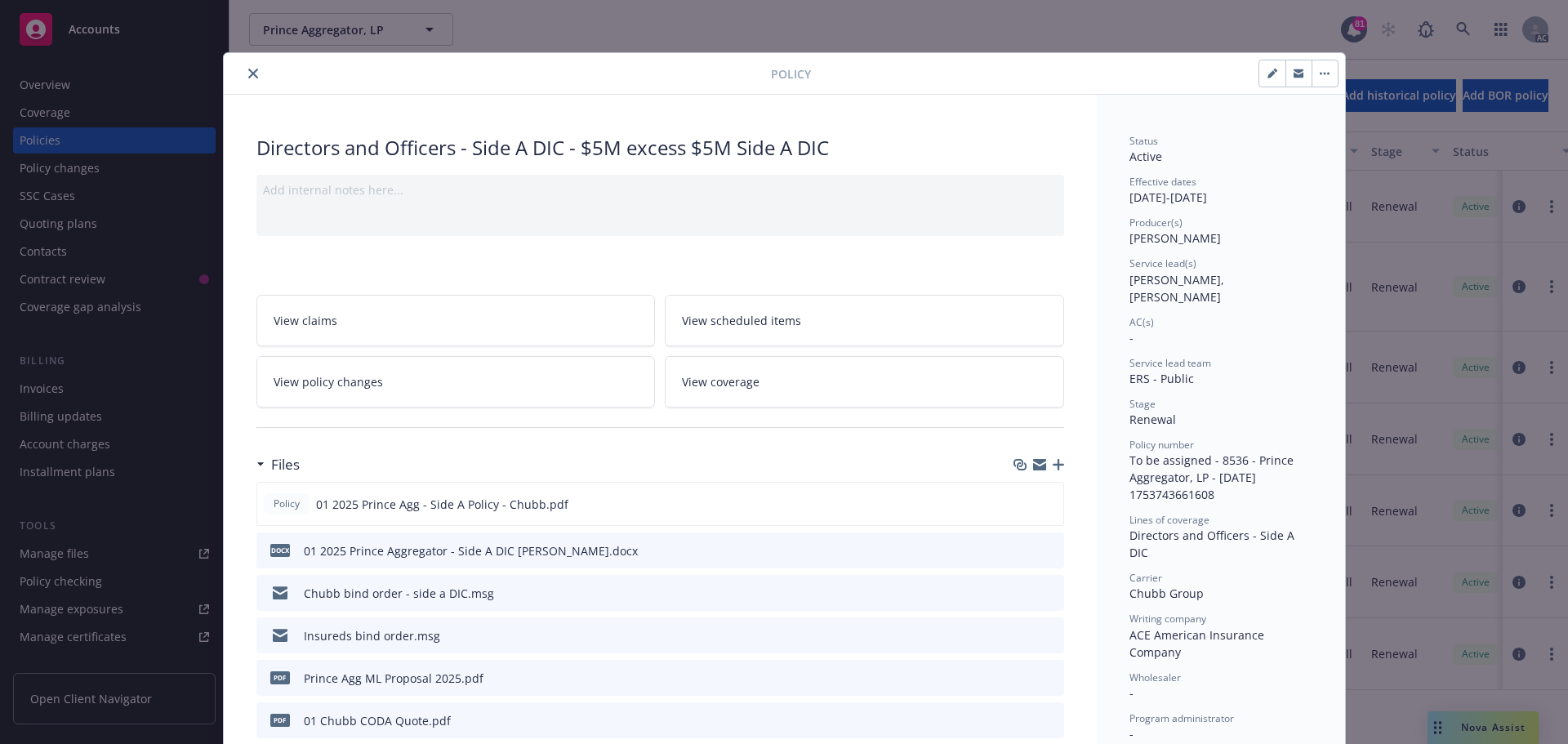
click at [249, 76] on icon "close" at bounding box center [253, 74] width 9 height 9
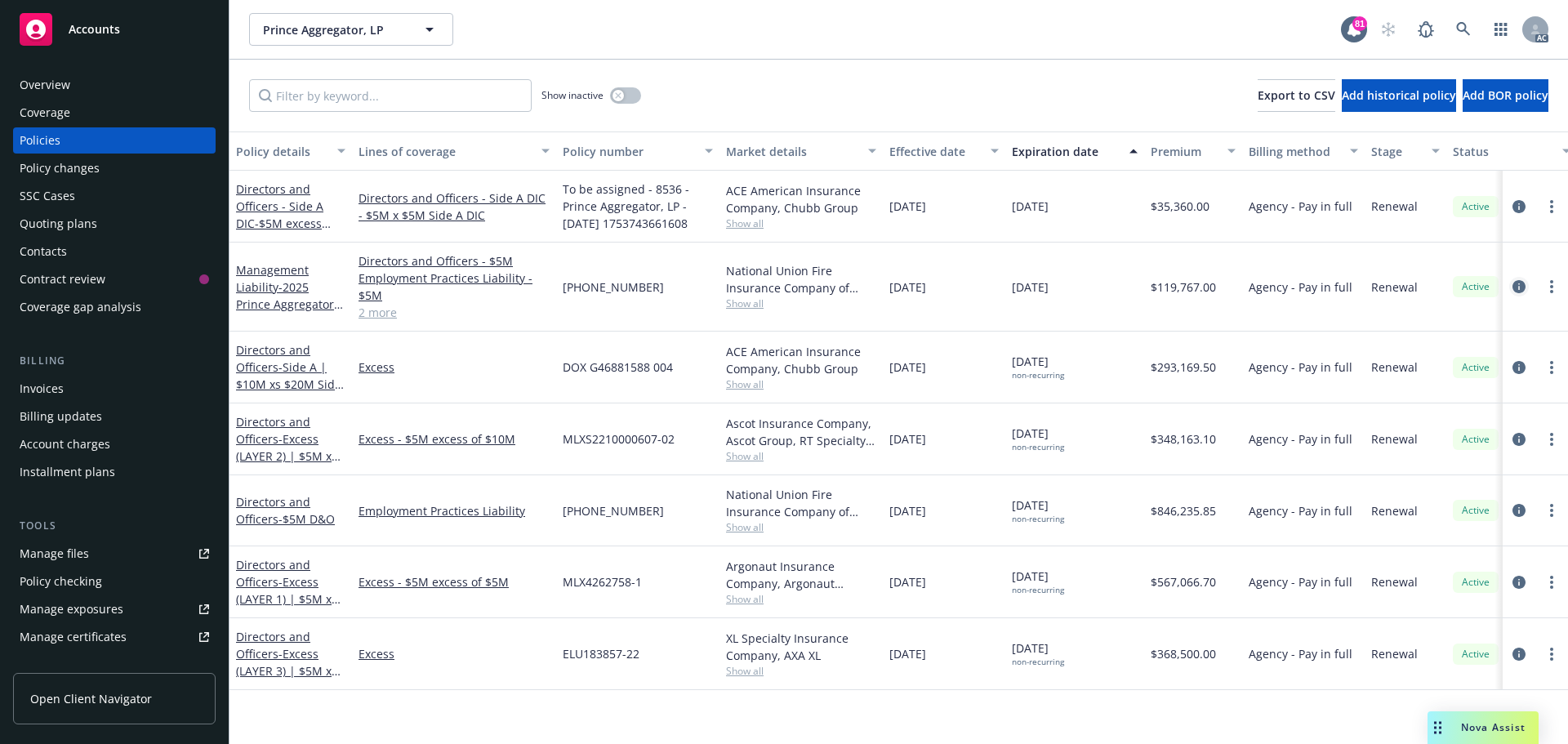
click at [1519, 286] on icon "circleInformation" at bounding box center [1520, 286] width 13 height 13
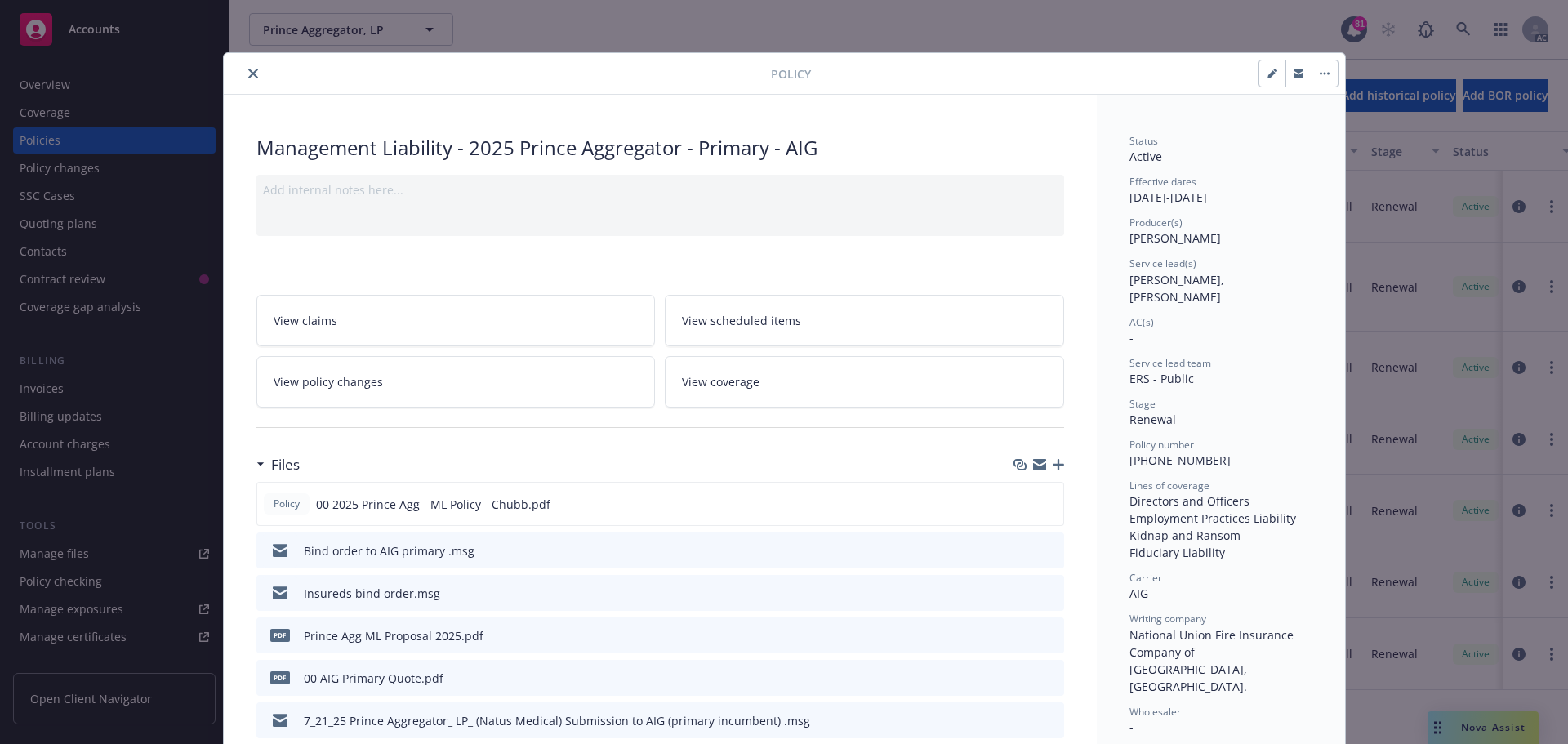
click at [251, 77] on icon "close" at bounding box center [253, 74] width 9 height 9
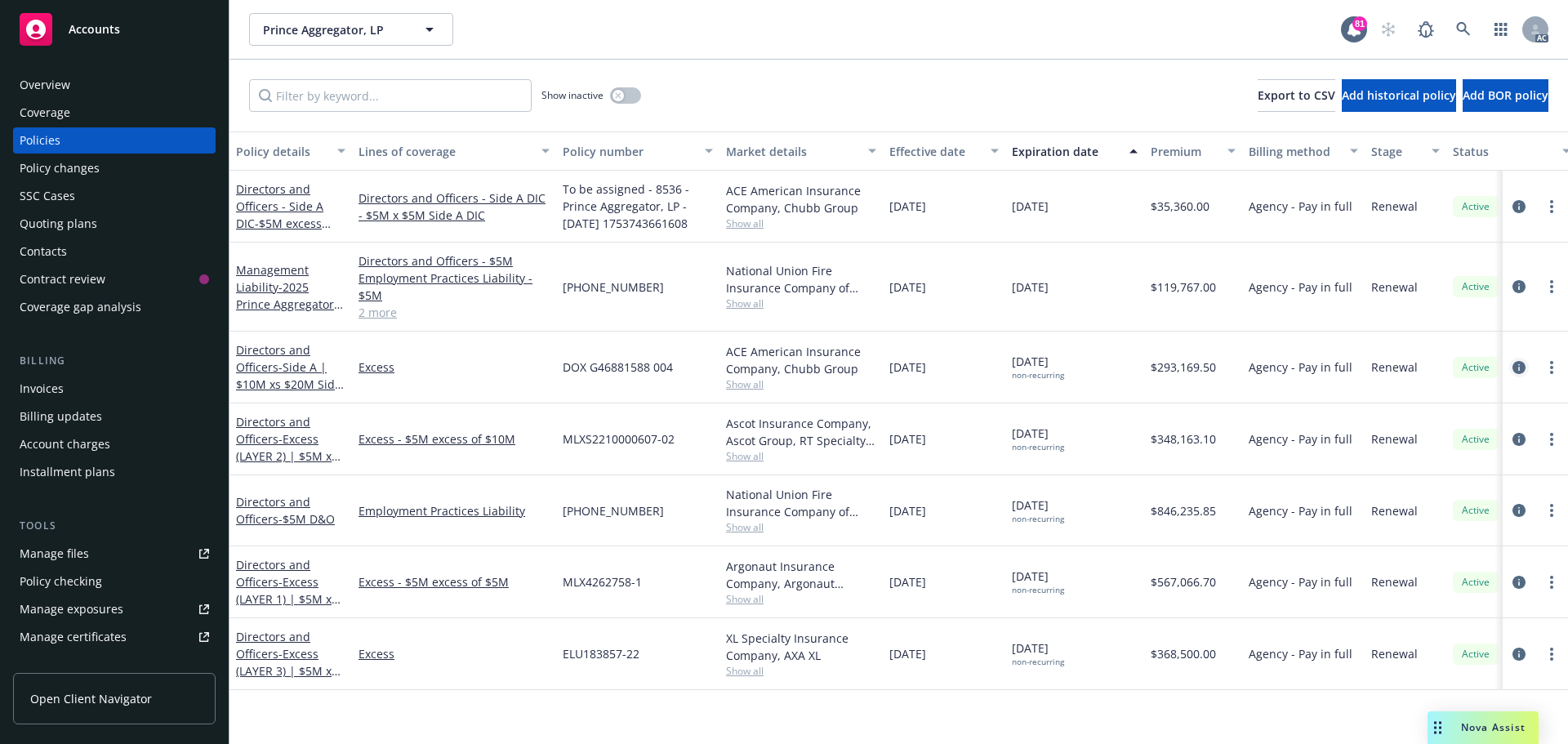
click at [1517, 363] on icon "circleInformation" at bounding box center [1520, 368] width 13 height 13
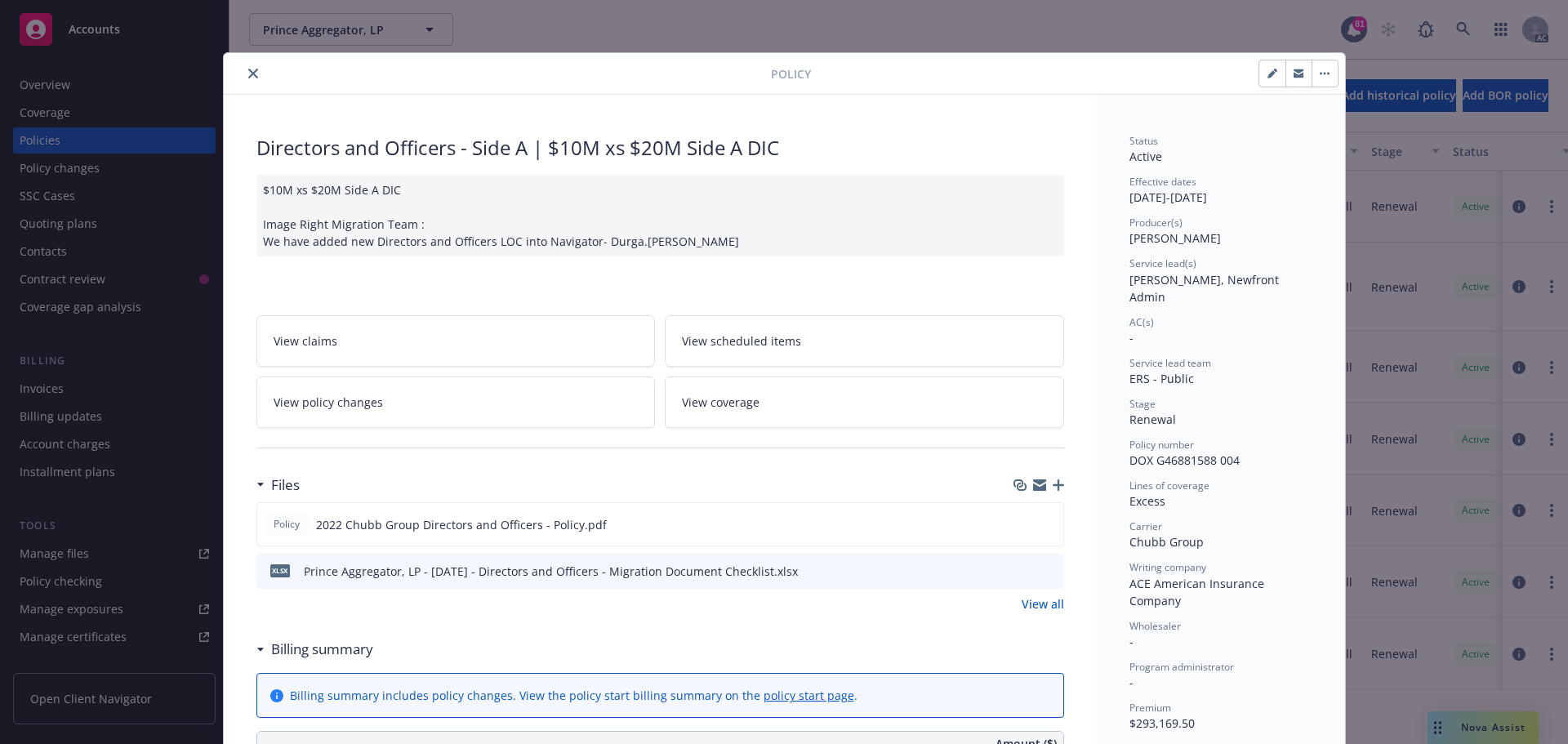
click at [249, 76] on icon "close" at bounding box center [253, 74] width 9 height 9
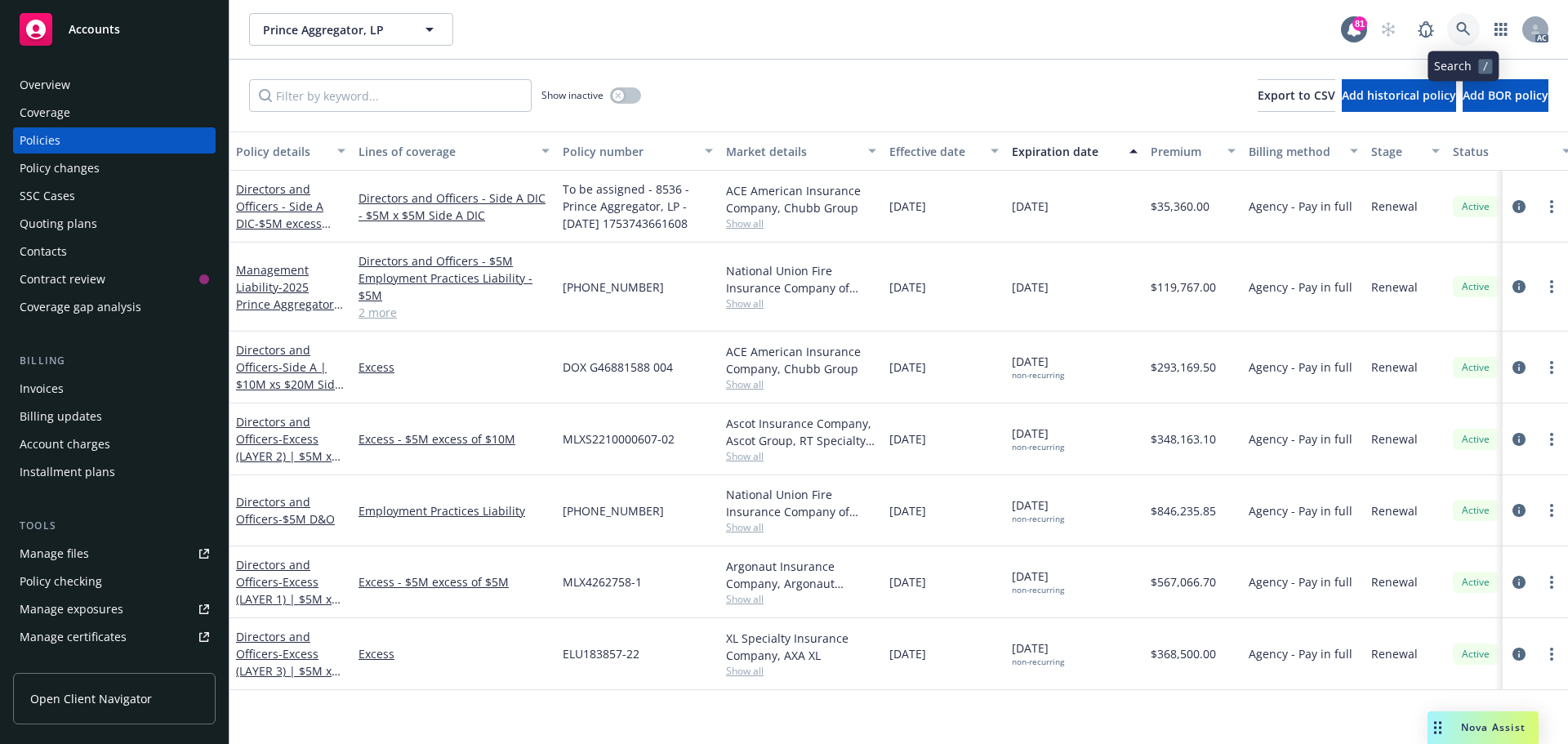
click at [1455, 25] on link at bounding box center [1463, 29] width 33 height 33
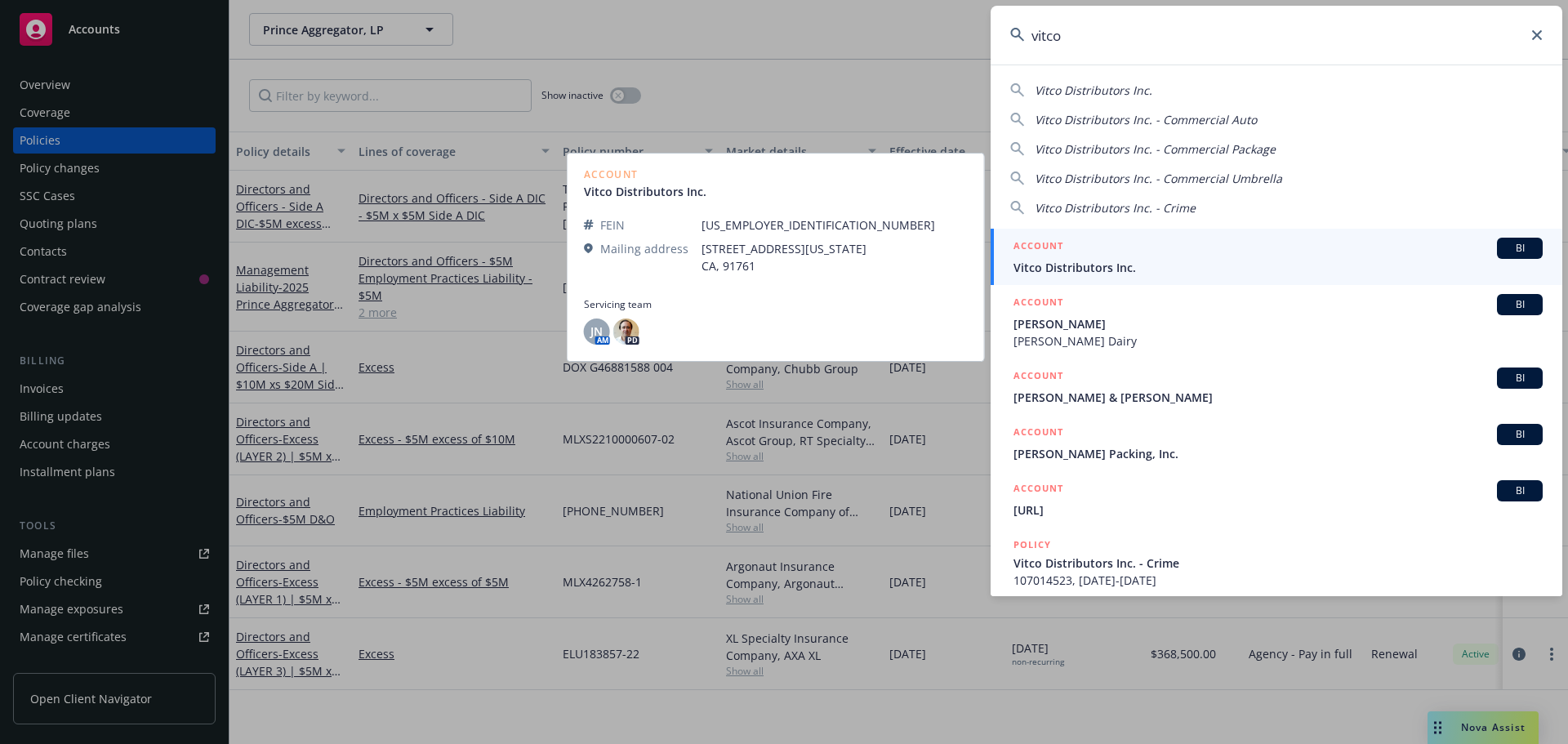
type input "vitco"
click at [1126, 253] on div "ACCOUNT BI" at bounding box center [1279, 248] width 530 height 21
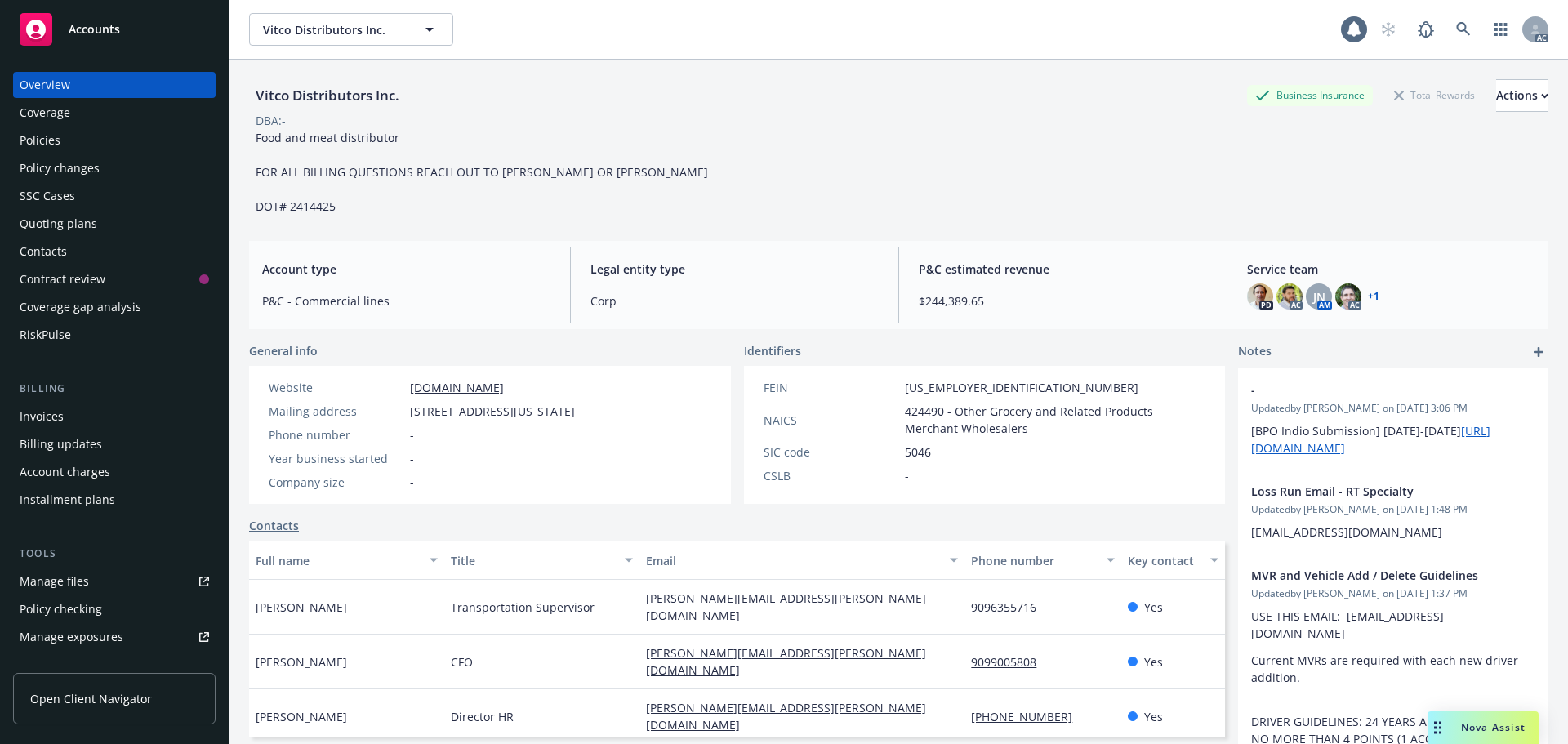
click at [57, 132] on div "Policies" at bounding box center [40, 141] width 41 height 26
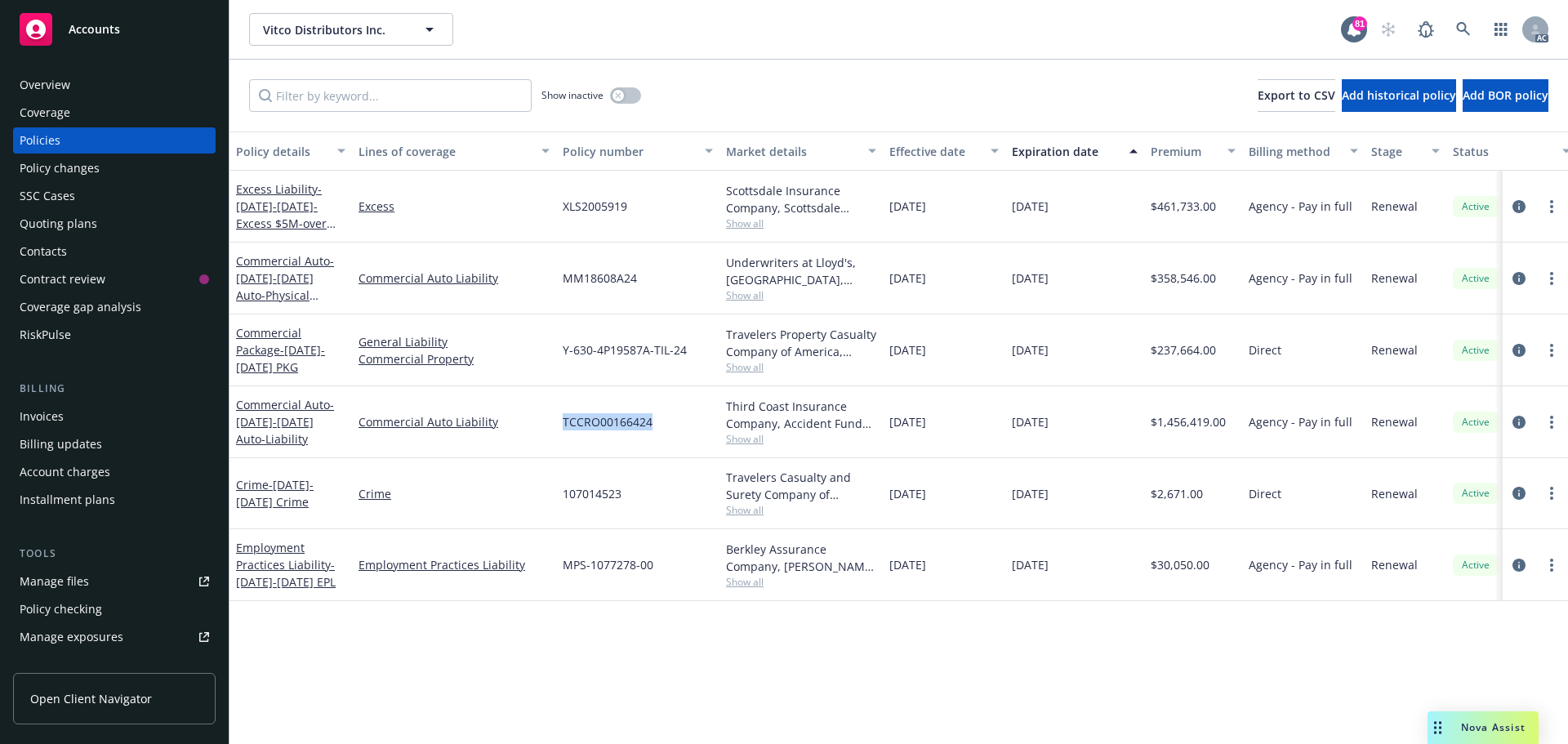
drag, startPoint x: 668, startPoint y: 419, endPoint x: 561, endPoint y: 422, distance: 107.0
click at [558, 422] on div "TCCRO00166424" at bounding box center [637, 423] width 164 height 72
click at [754, 438] on span "Show all" at bounding box center [801, 439] width 150 height 14
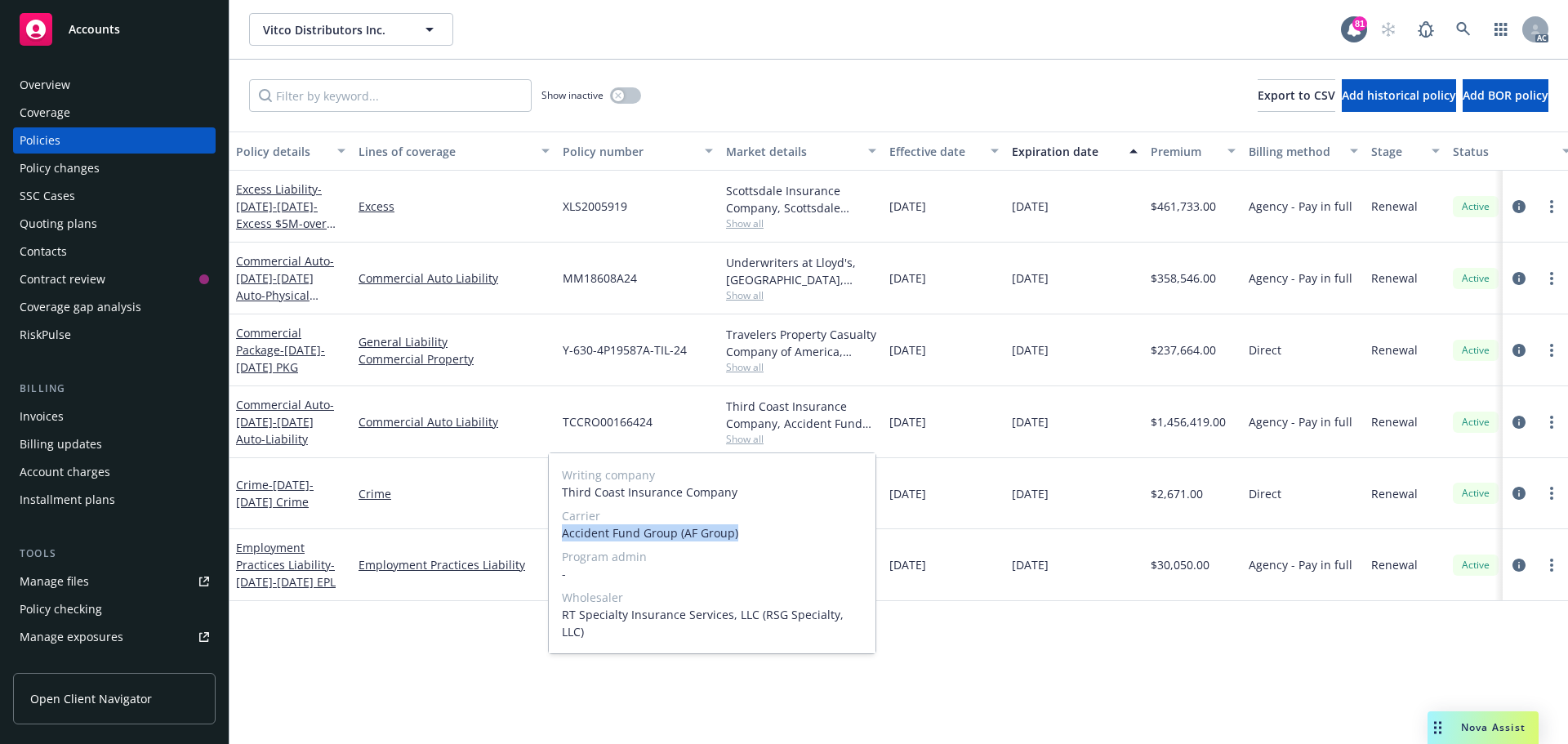
drag, startPoint x: 740, startPoint y: 536, endPoint x: 561, endPoint y: 537, distance: 179.0
click at [561, 537] on div "Writing company Third Coast Insurance Company Carrier Accident Fund Group (AF G…" at bounding box center [711, 553] width 326 height 200
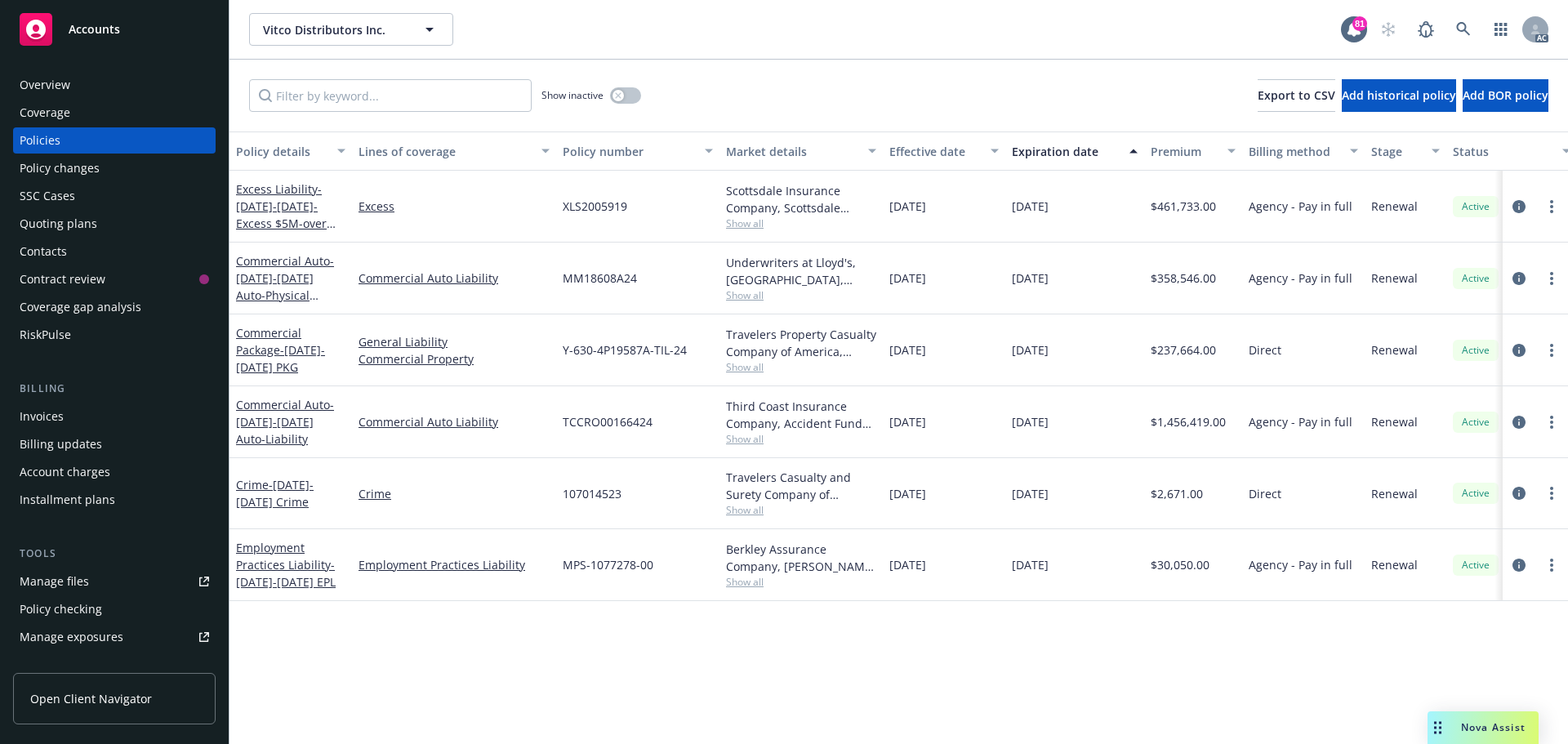
click at [628, 381] on div "Y-630-4P19587A-TIL-24" at bounding box center [637, 351] width 164 height 72
click at [734, 432] on span "Show all" at bounding box center [801, 439] width 150 height 14
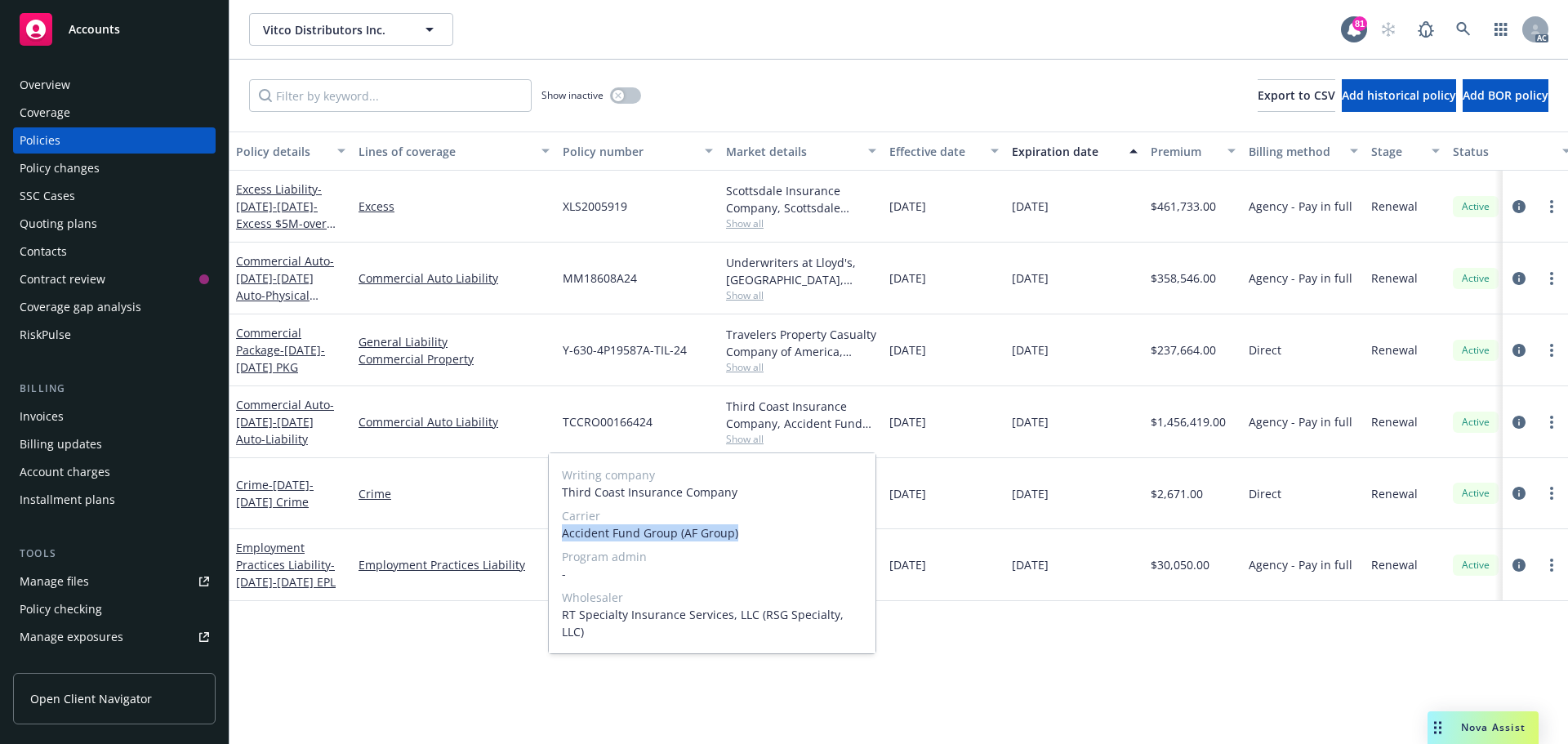
drag, startPoint x: 744, startPoint y: 531, endPoint x: 560, endPoint y: 534, distance: 184.0
click at [560, 534] on div "Writing company Third Coast Insurance Company Carrier Accident Fund Group (AF G…" at bounding box center [711, 553] width 326 height 200
